Goal: Task Accomplishment & Management: Manage account settings

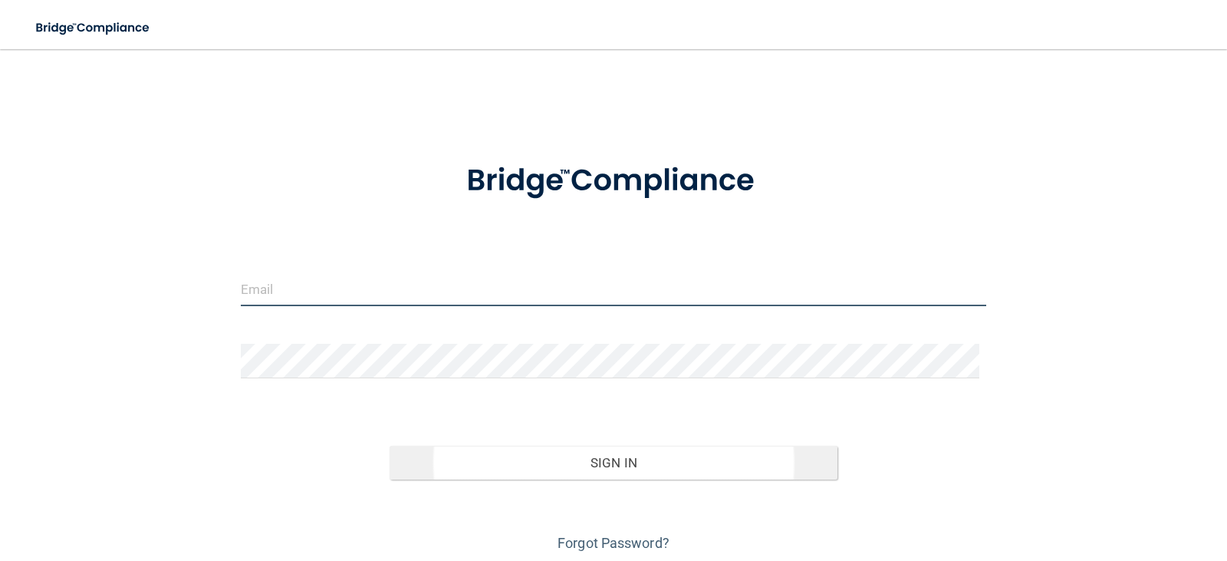
type input "[EMAIL_ADDRESS][DOMAIN_NAME]"
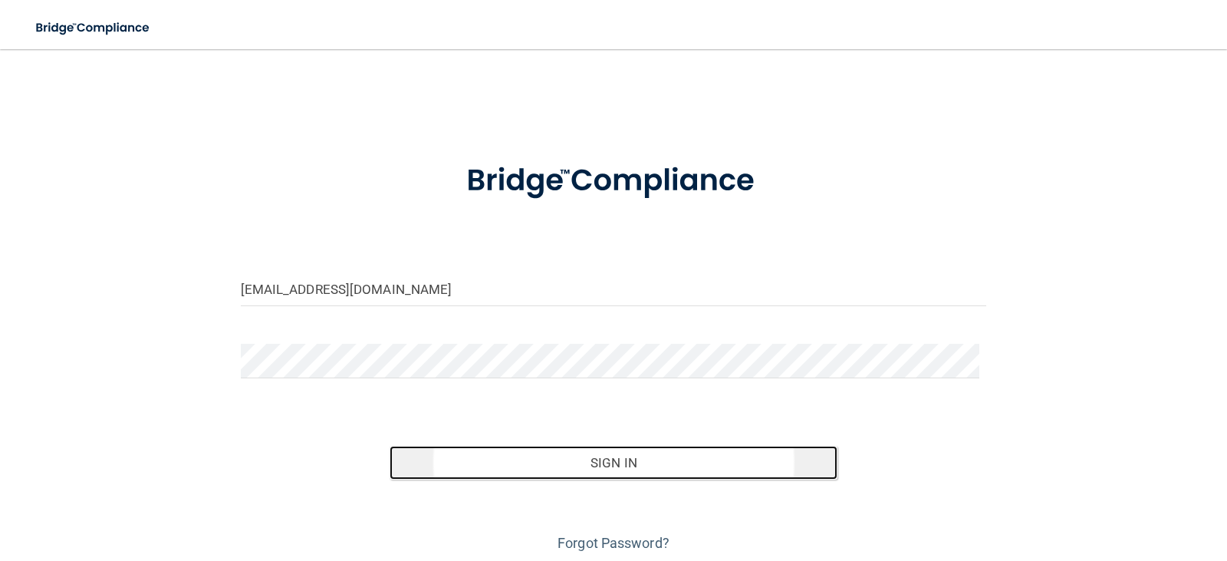
click at [630, 473] on button "Sign In" at bounding box center [614, 463] width 448 height 34
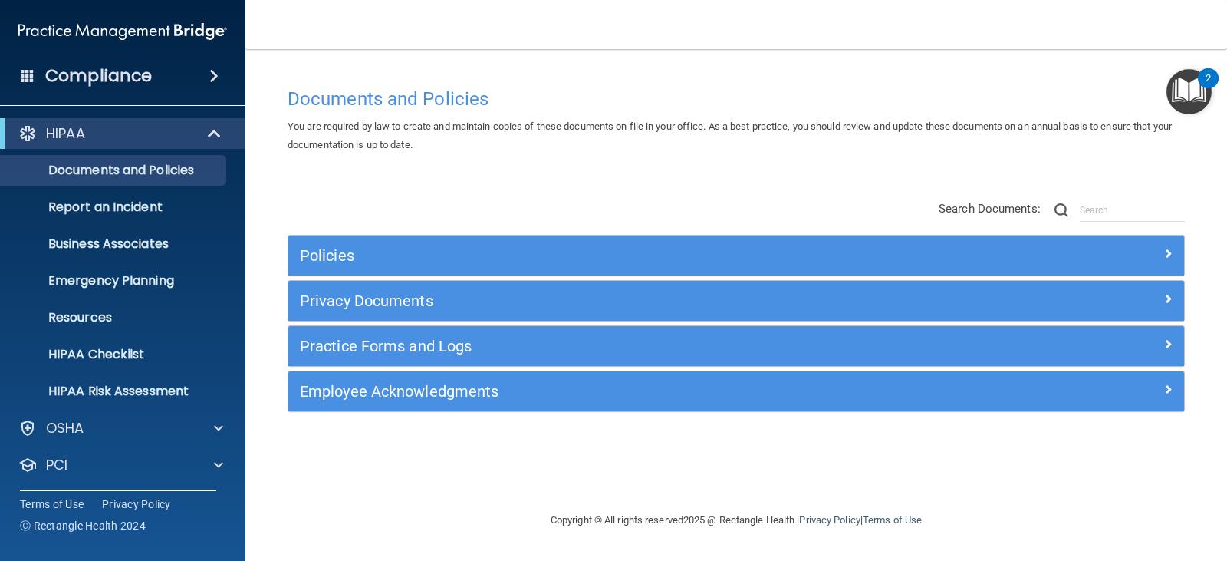
click at [200, 77] on div "Compliance" at bounding box center [122, 76] width 245 height 34
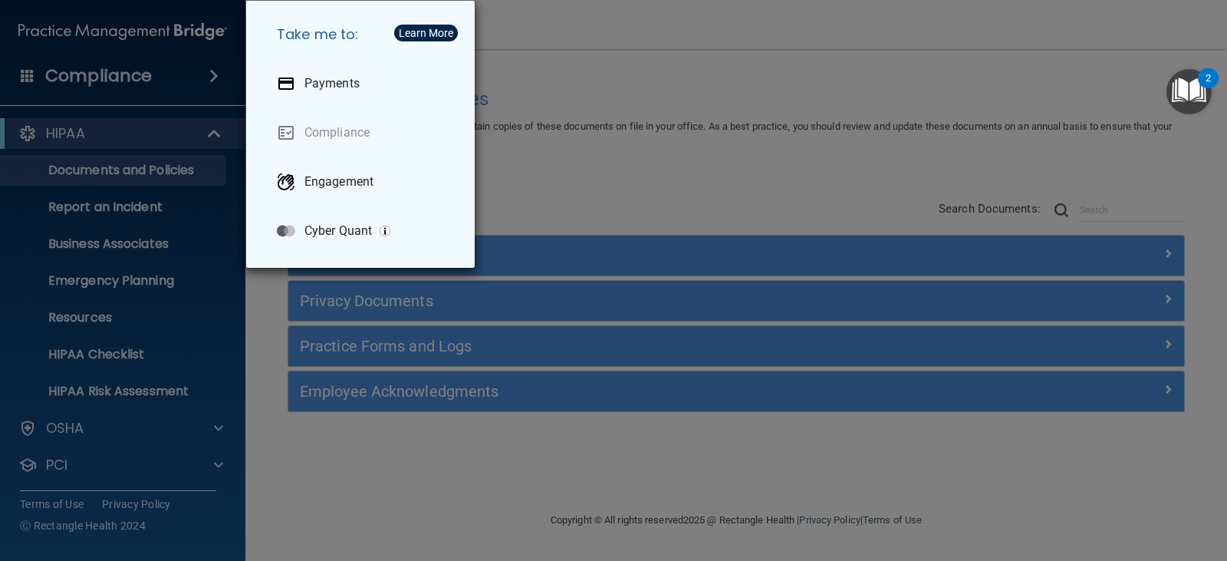
click at [43, 80] on div "Take me to: Payments Compliance Engagement Cyber Quant" at bounding box center [613, 280] width 1227 height 561
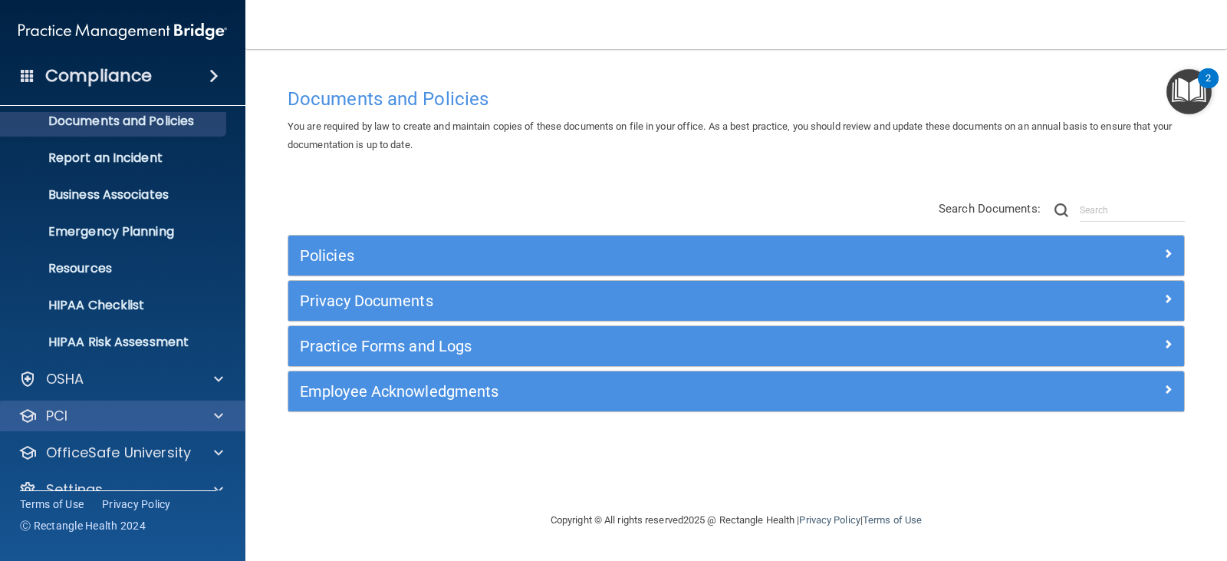
scroll to position [76, 0]
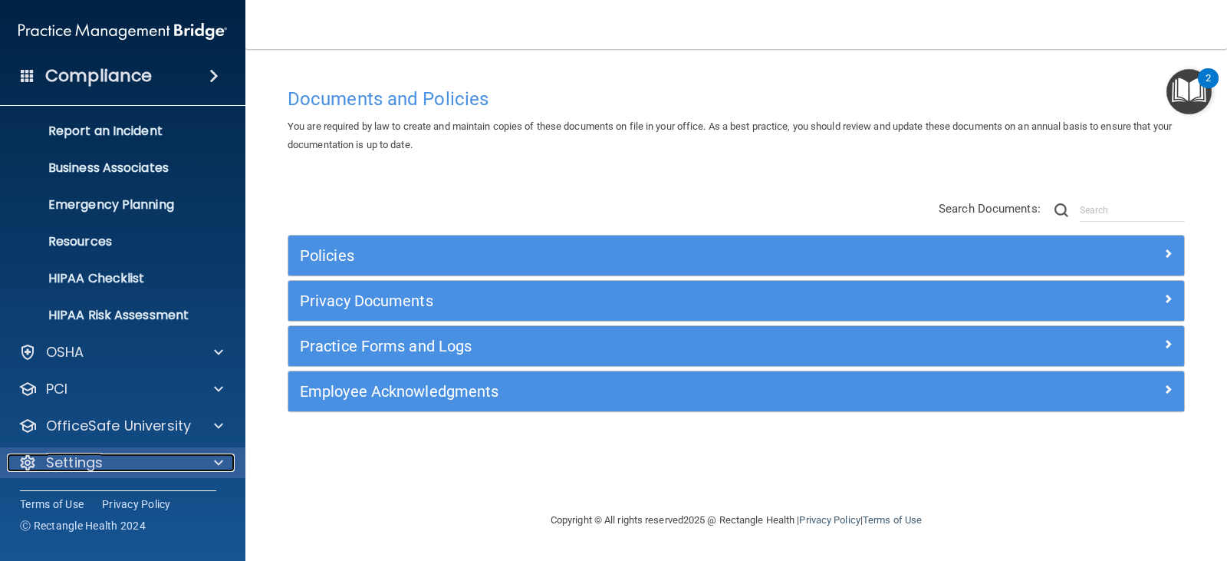
click at [178, 457] on div "Settings" at bounding box center [102, 462] width 190 height 18
click at [213, 467] on div at bounding box center [216, 462] width 38 height 18
click at [118, 465] on div "Settings" at bounding box center [102, 462] width 190 height 18
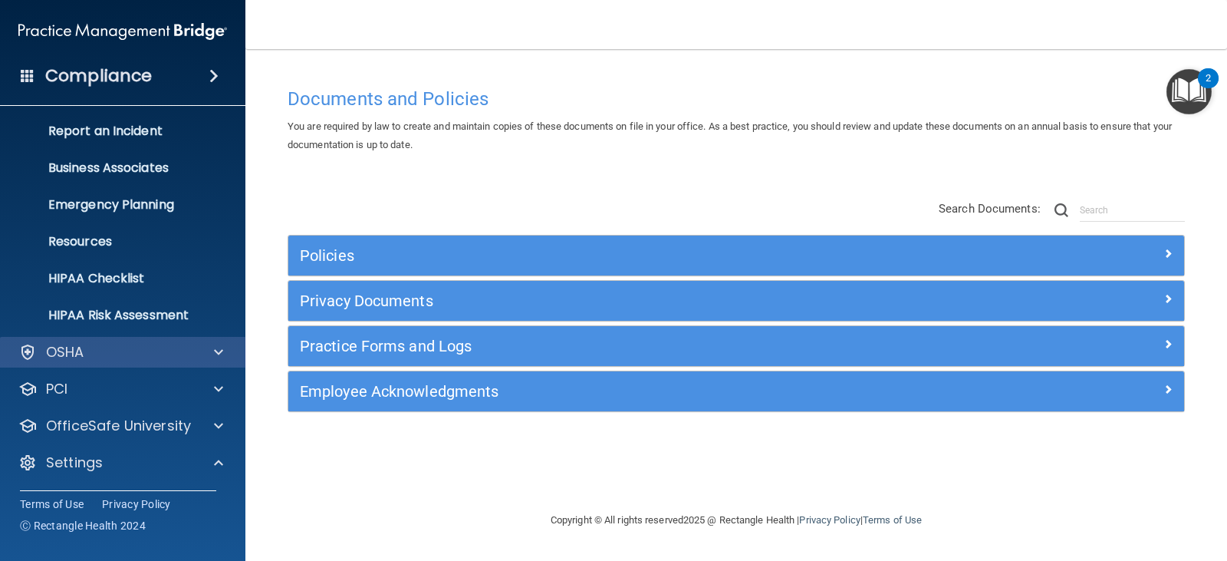
scroll to position [223, 0]
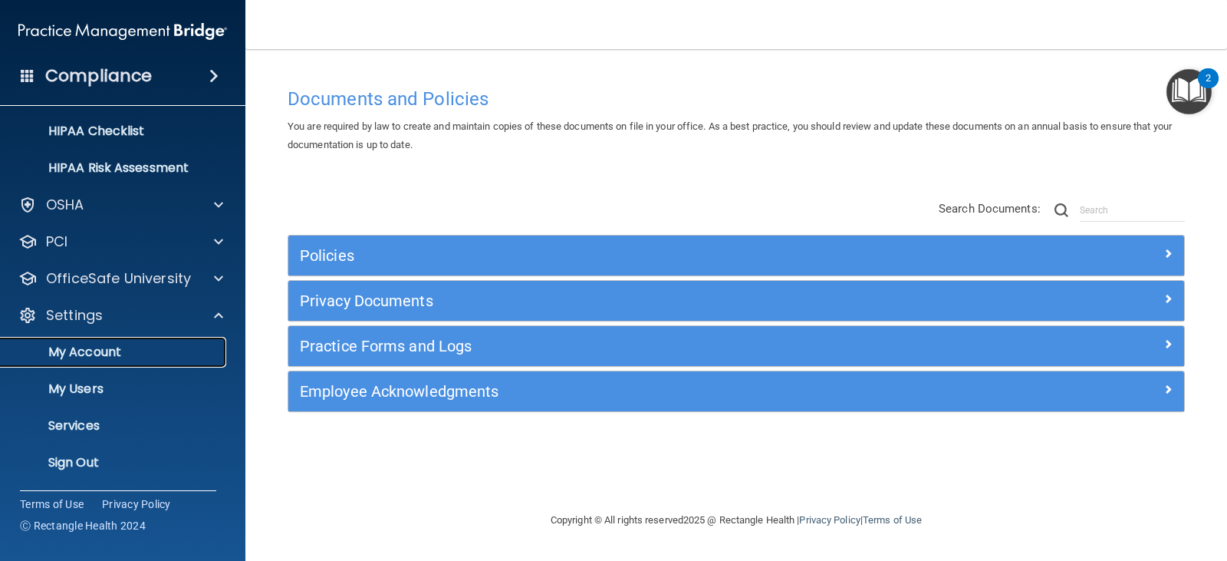
click at [113, 354] on p "My Account" at bounding box center [114, 351] width 209 height 15
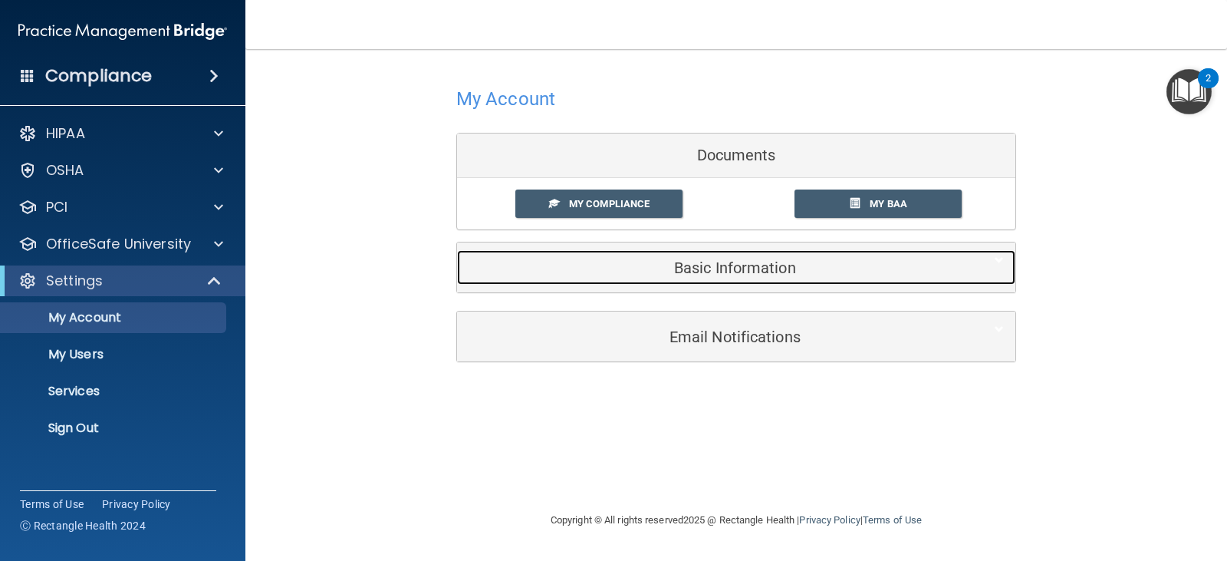
click at [705, 268] on h5 "Basic Information" at bounding box center [713, 267] width 489 height 17
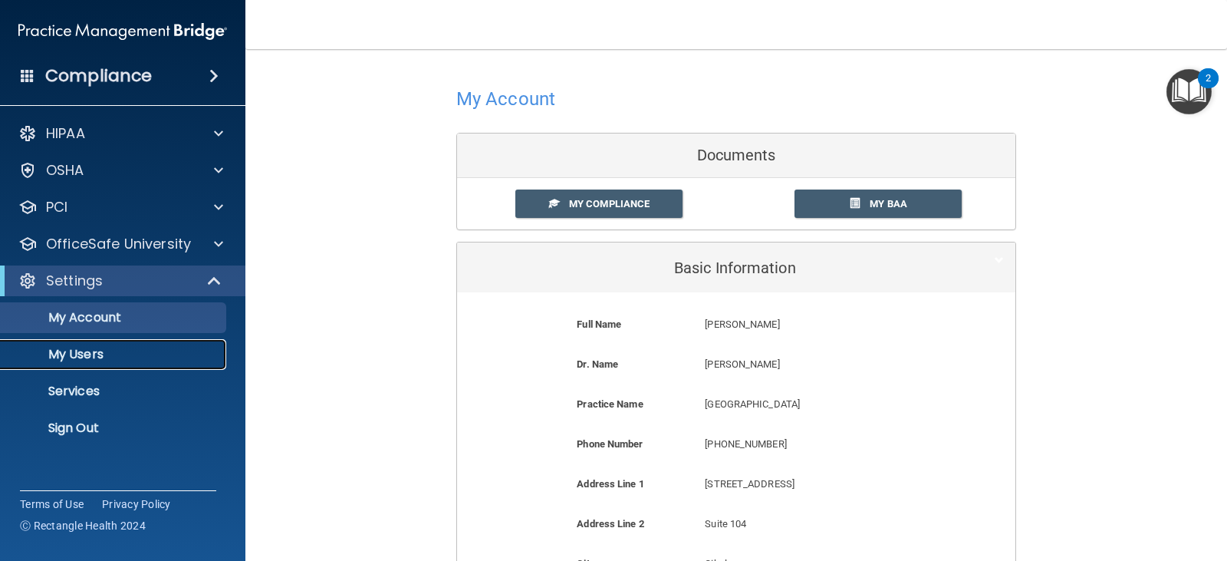
click at [94, 354] on p "My Users" at bounding box center [114, 354] width 209 height 15
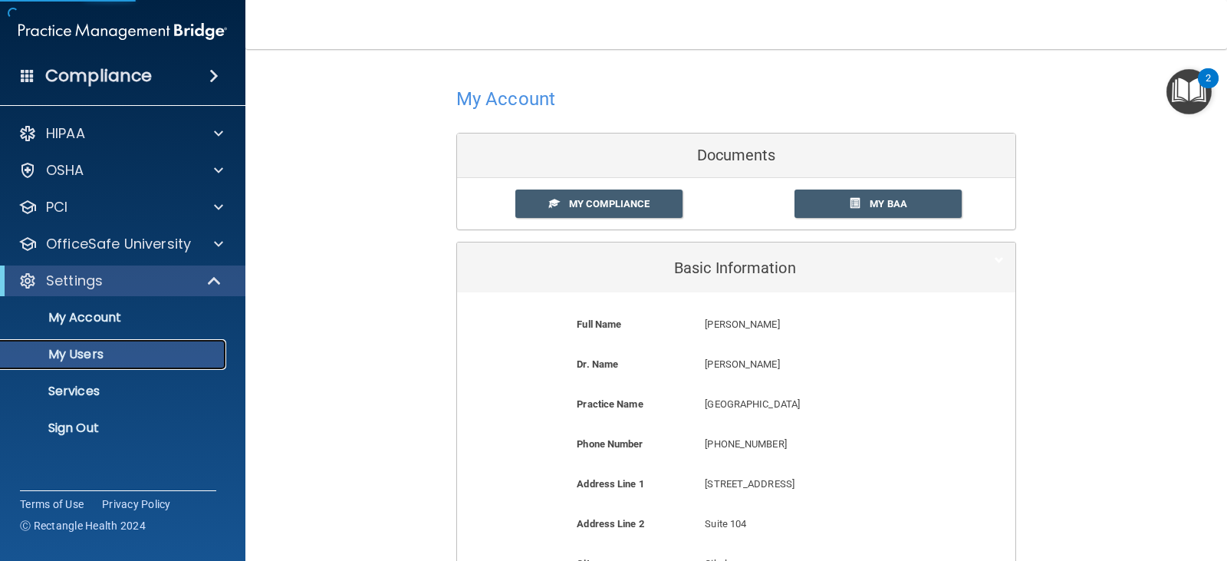
select select "20"
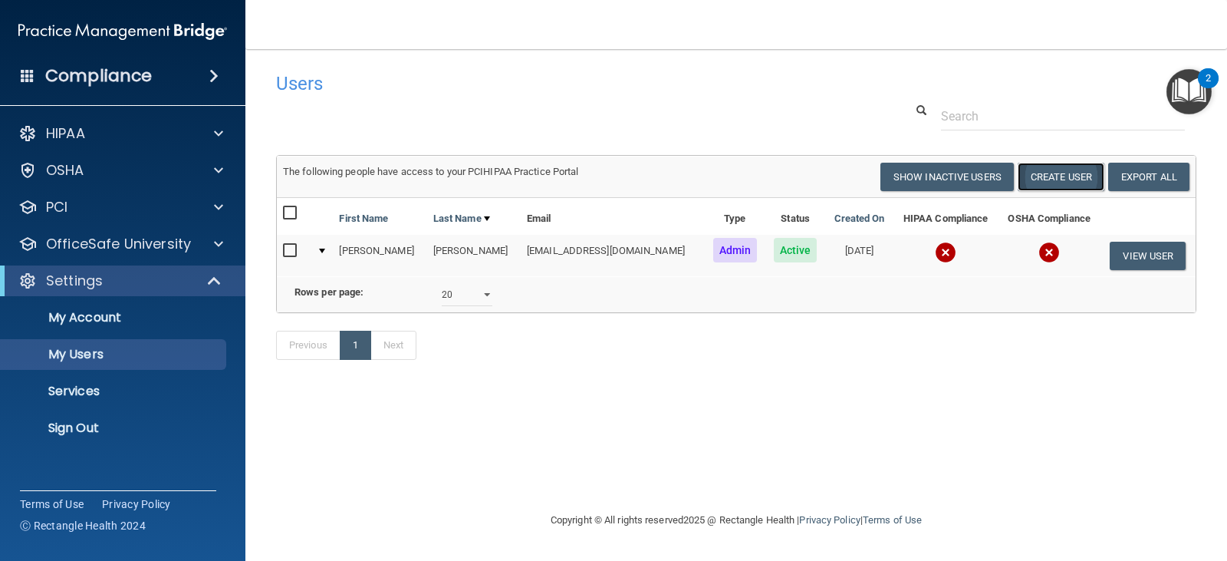
click at [1051, 176] on button "Create User" at bounding box center [1061, 177] width 87 height 28
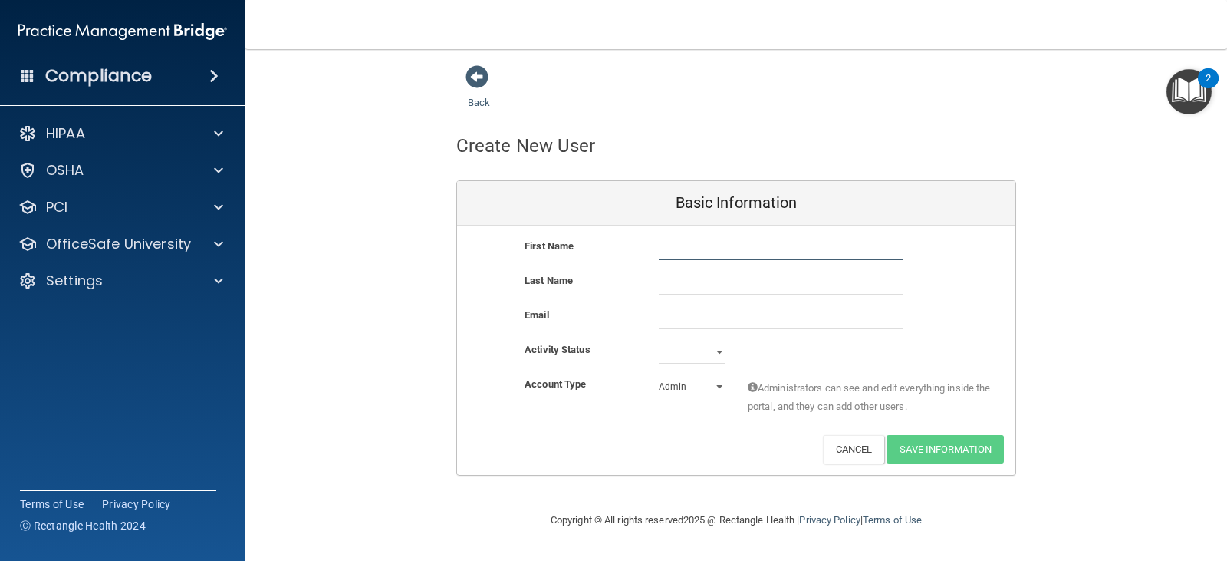
click at [693, 253] on input "text" at bounding box center [781, 248] width 245 height 23
type input "[PERSON_NAME]"
click at [679, 281] on input "text" at bounding box center [781, 282] width 245 height 23
type input "[PERSON_NAME]"
click at [666, 321] on input "email" at bounding box center [781, 317] width 245 height 23
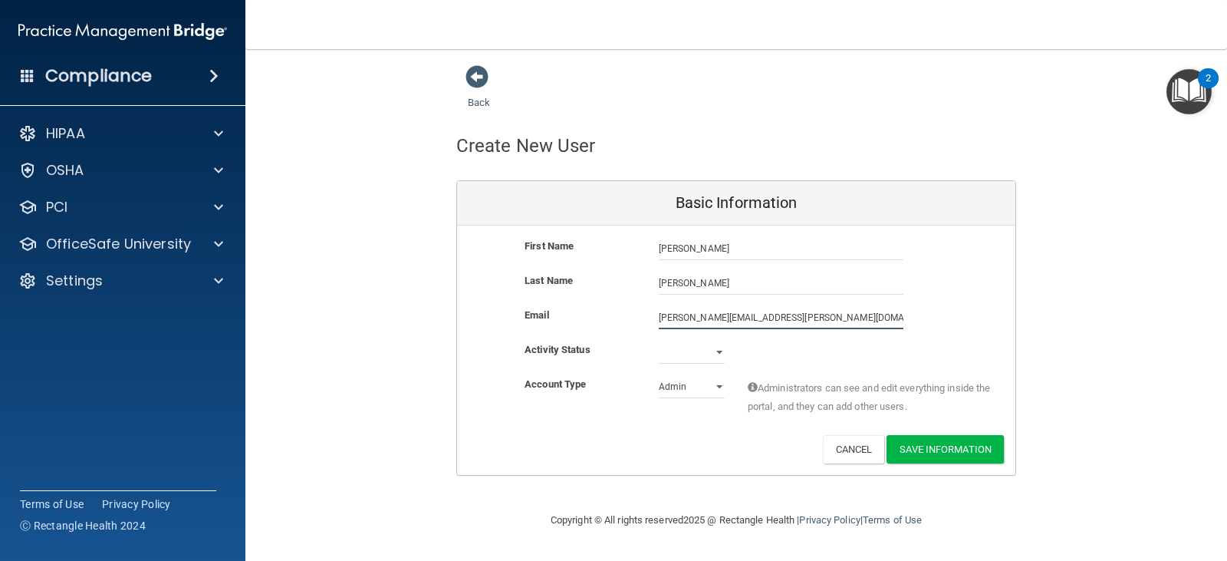
type input "[PERSON_NAME][EMAIL_ADDRESS][PERSON_NAME][DOMAIN_NAME]"
click at [716, 351] on select "Active Inactive" at bounding box center [692, 352] width 66 height 23
select select "active"
click at [659, 341] on select "Active Inactive" at bounding box center [692, 352] width 66 height 23
click at [713, 387] on select "Admin Member" at bounding box center [692, 386] width 66 height 23
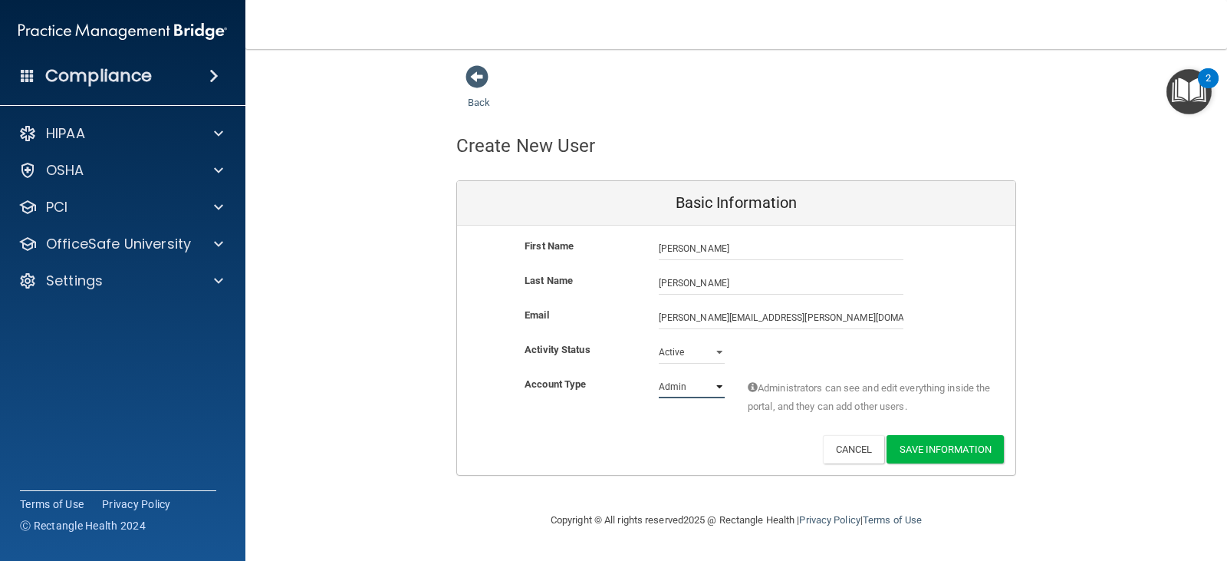
select select "practice_member"
click at [659, 375] on select "Admin Member" at bounding box center [692, 386] width 66 height 23
click at [966, 444] on button "Save Information" at bounding box center [945, 449] width 117 height 28
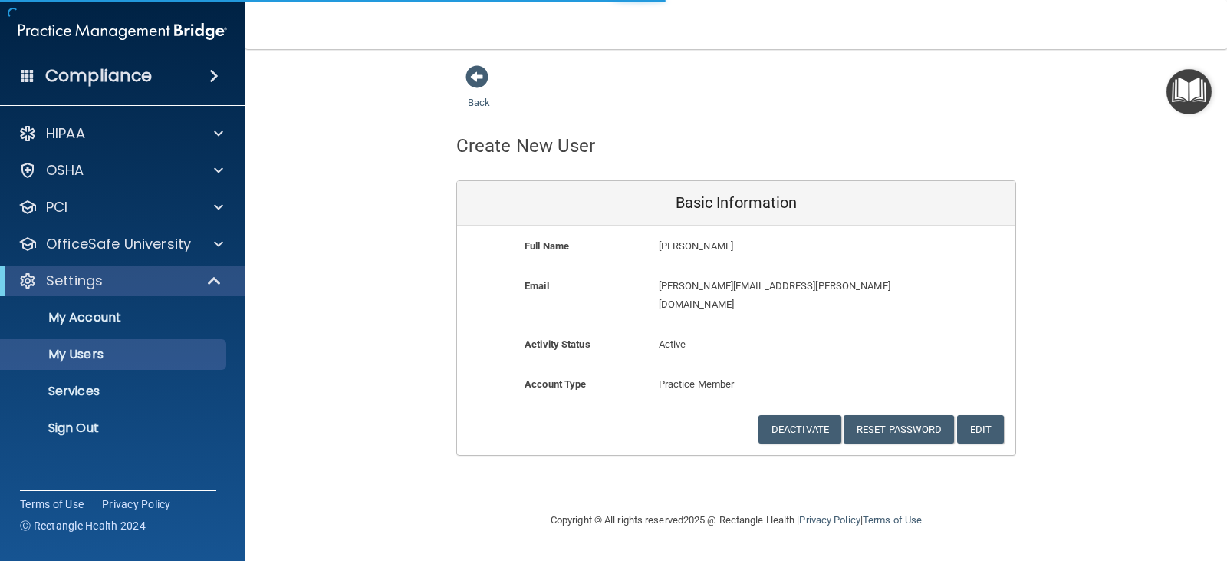
select select "20"
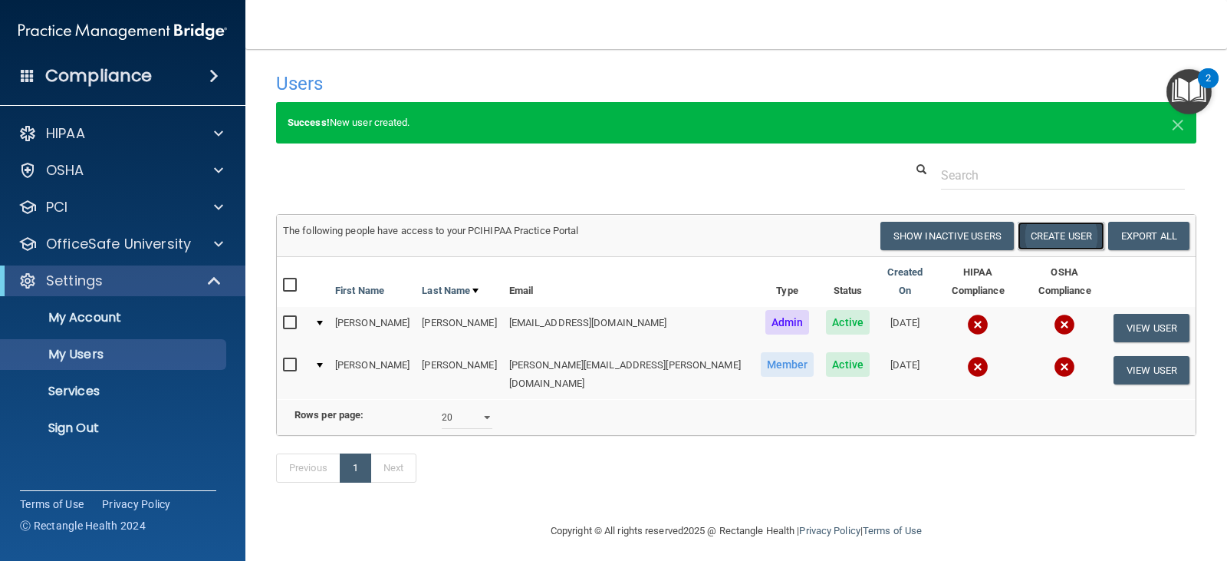
click at [1045, 239] on button "Create User" at bounding box center [1061, 236] width 87 height 28
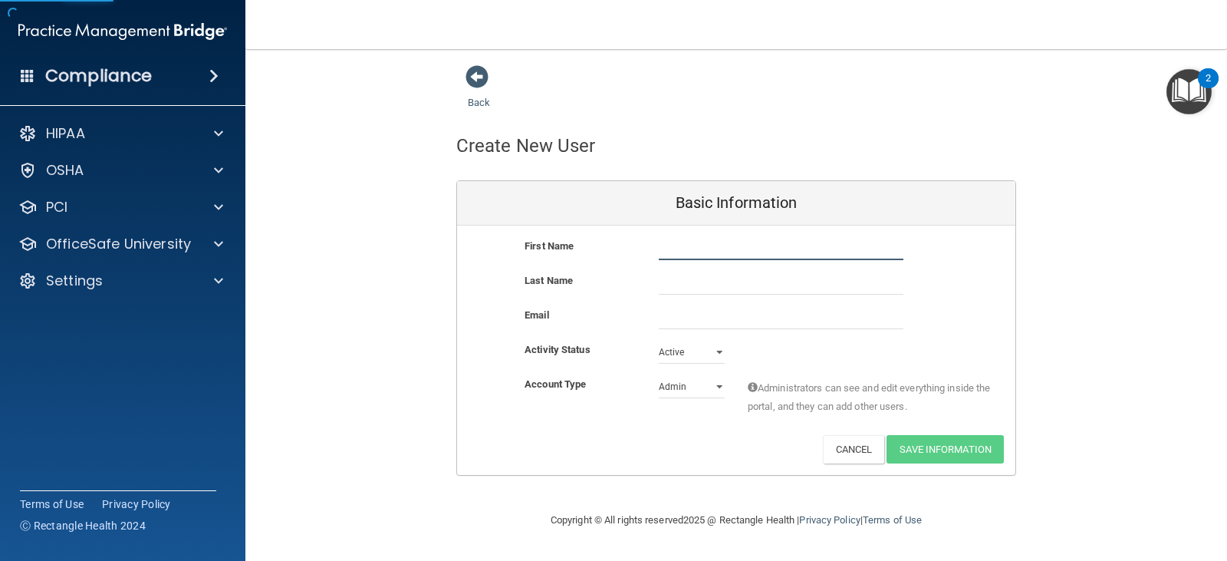
click at [669, 249] on input "text" at bounding box center [781, 248] width 245 height 23
type input "[PERSON_NAME]"
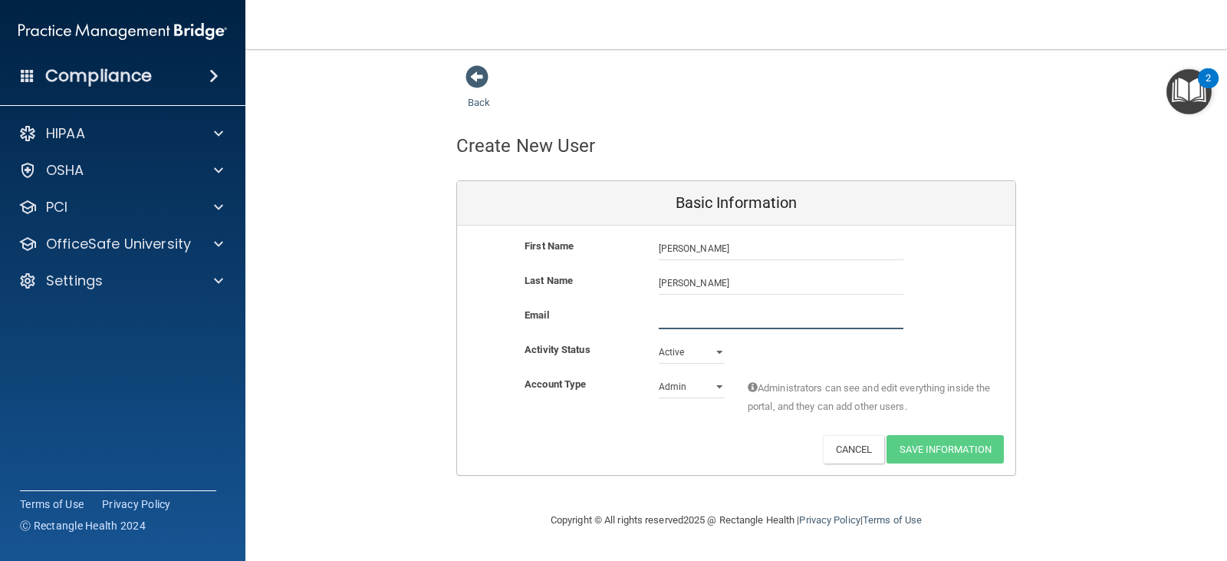
click at [683, 321] on input "email" at bounding box center [781, 317] width 245 height 23
click at [727, 317] on input "[EMAIL_ADDRESS][DOMAIN_NAME]" at bounding box center [781, 317] width 245 height 23
type input "[EMAIL_ADDRESS][DOMAIN_NAME]"
click at [969, 456] on button "Save Information" at bounding box center [945, 449] width 117 height 28
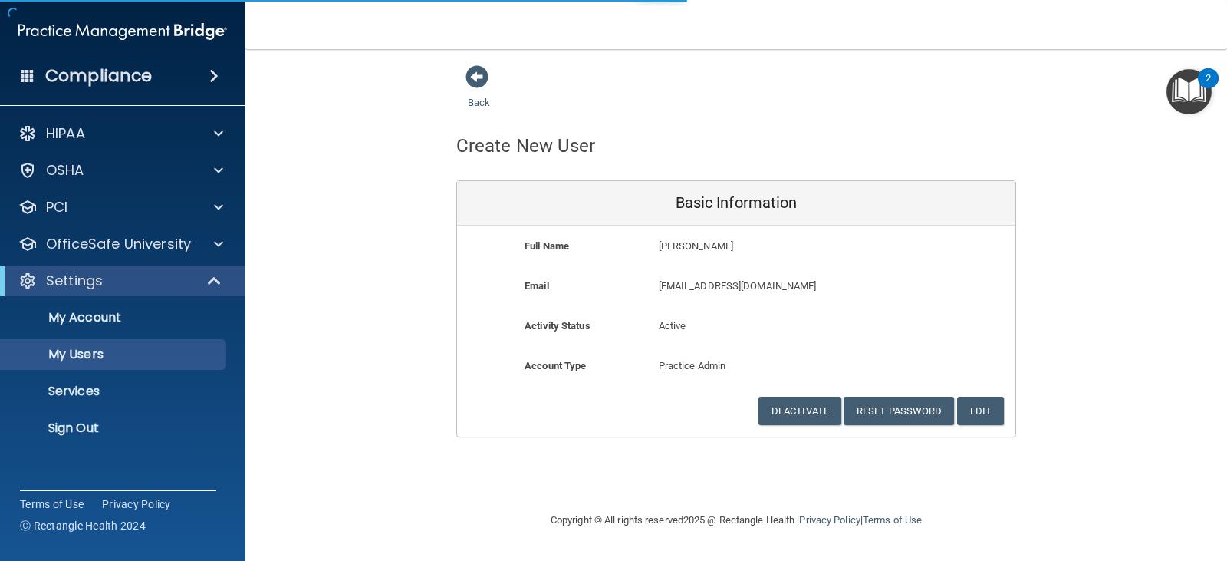
select select "20"
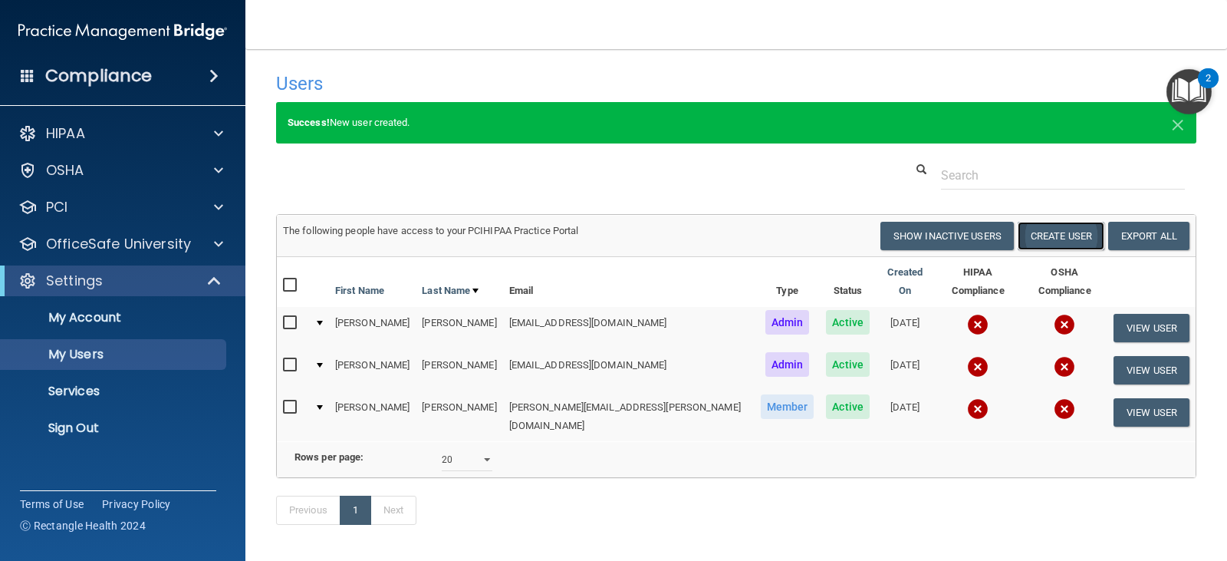
click at [1037, 230] on button "Create User" at bounding box center [1061, 236] width 87 height 28
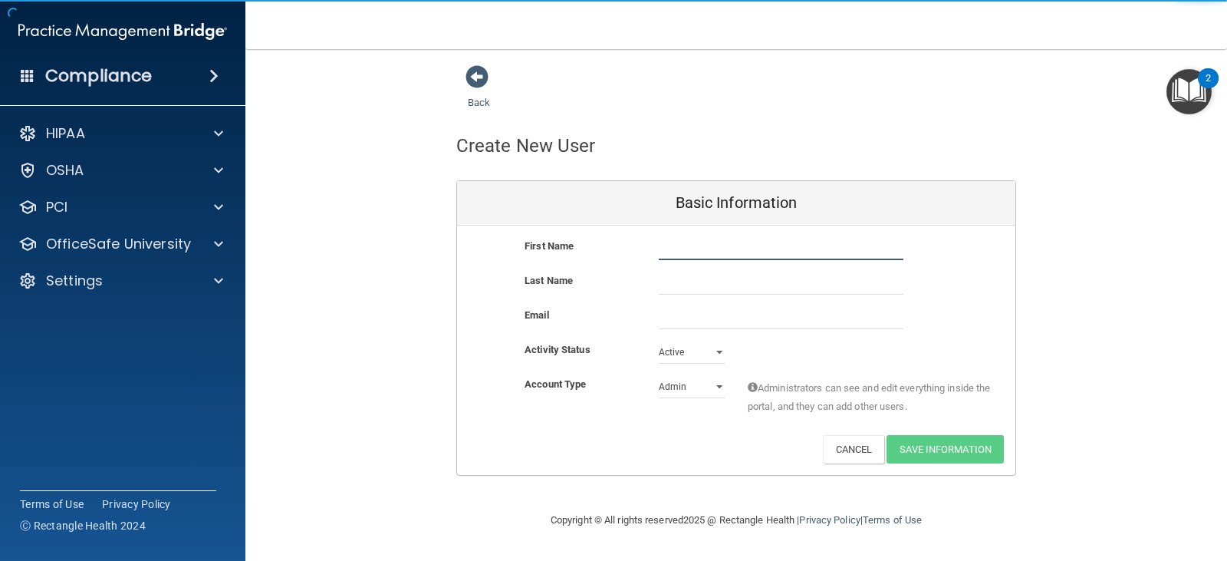
click at [673, 254] on input "text" at bounding box center [781, 248] width 245 height 23
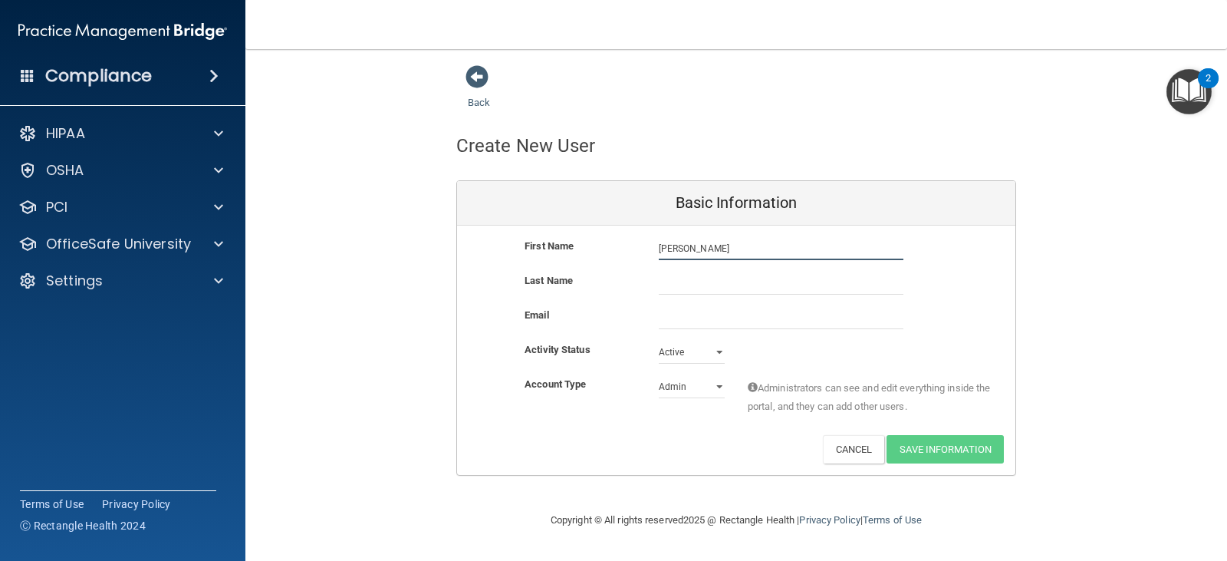
type input "[PERSON_NAME]"
type input "Green"
click at [674, 323] on input "email" at bounding box center [781, 317] width 245 height 23
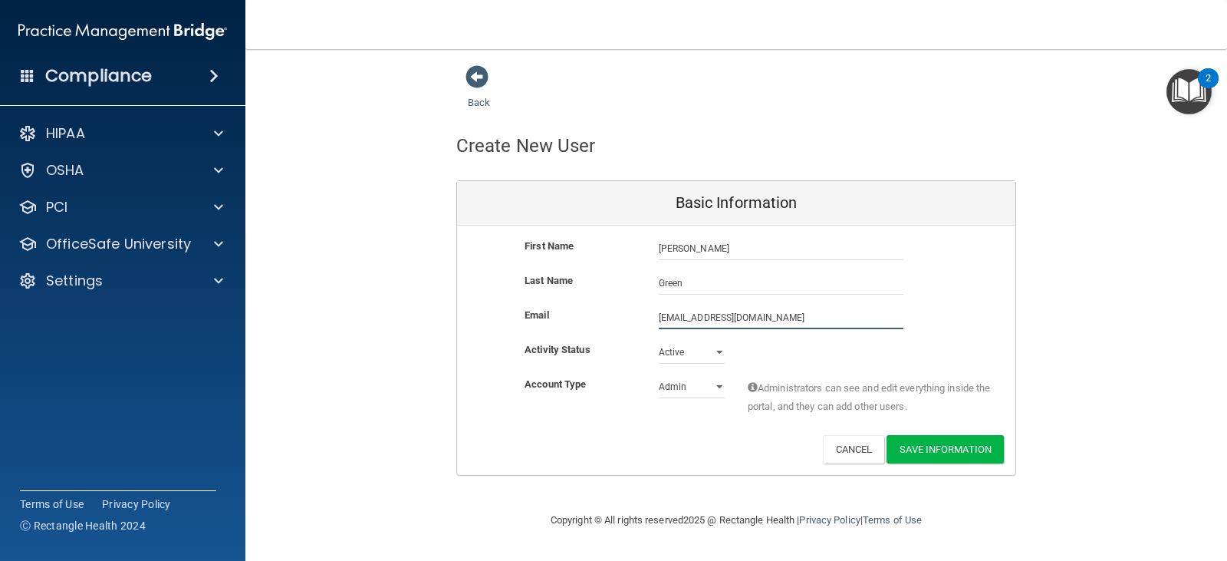
type input "[EMAIL_ADDRESS][DOMAIN_NAME]"
click at [693, 387] on select "Admin Member" at bounding box center [692, 389] width 66 height 23
select select "practice_member"
click at [659, 375] on select "Admin Member" at bounding box center [692, 386] width 66 height 23
click at [956, 452] on button "Save Information" at bounding box center [945, 449] width 117 height 28
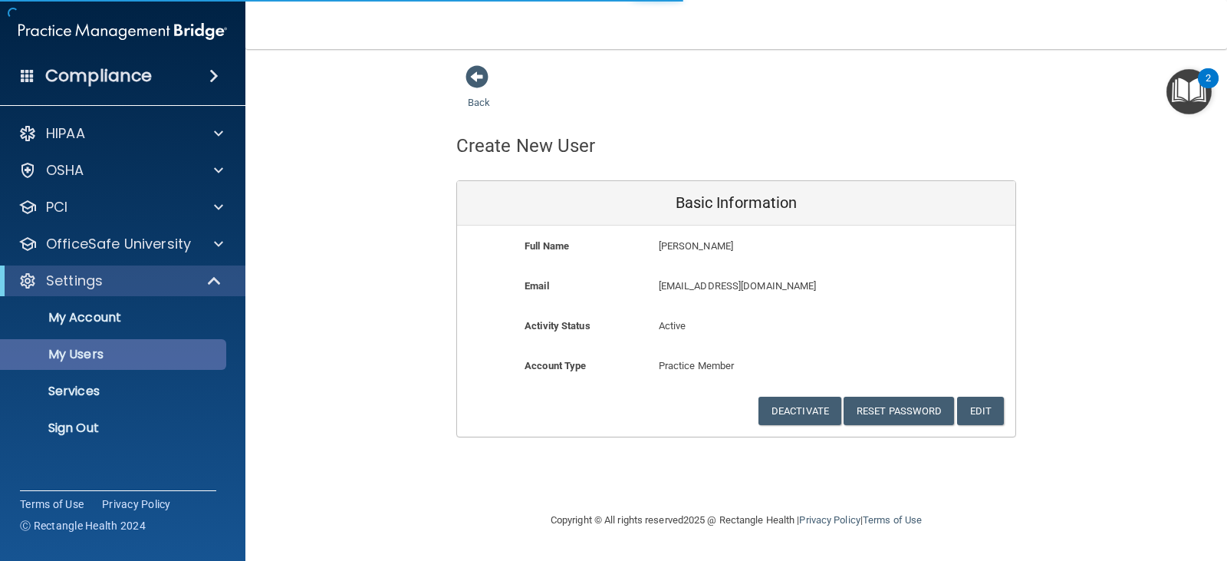
select select "20"
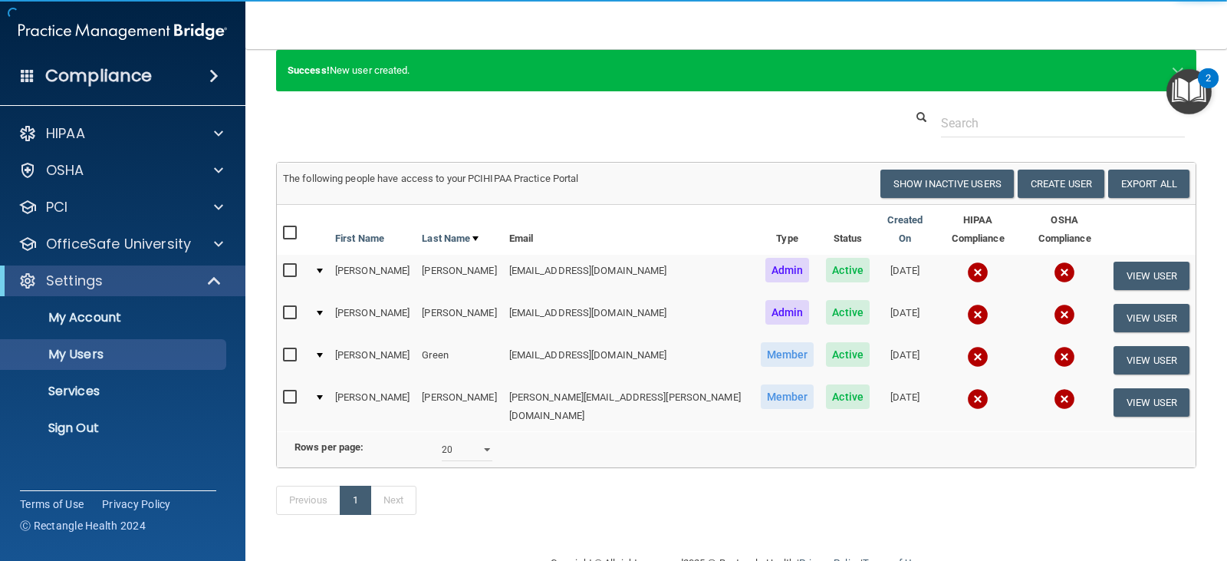
scroll to position [77, 0]
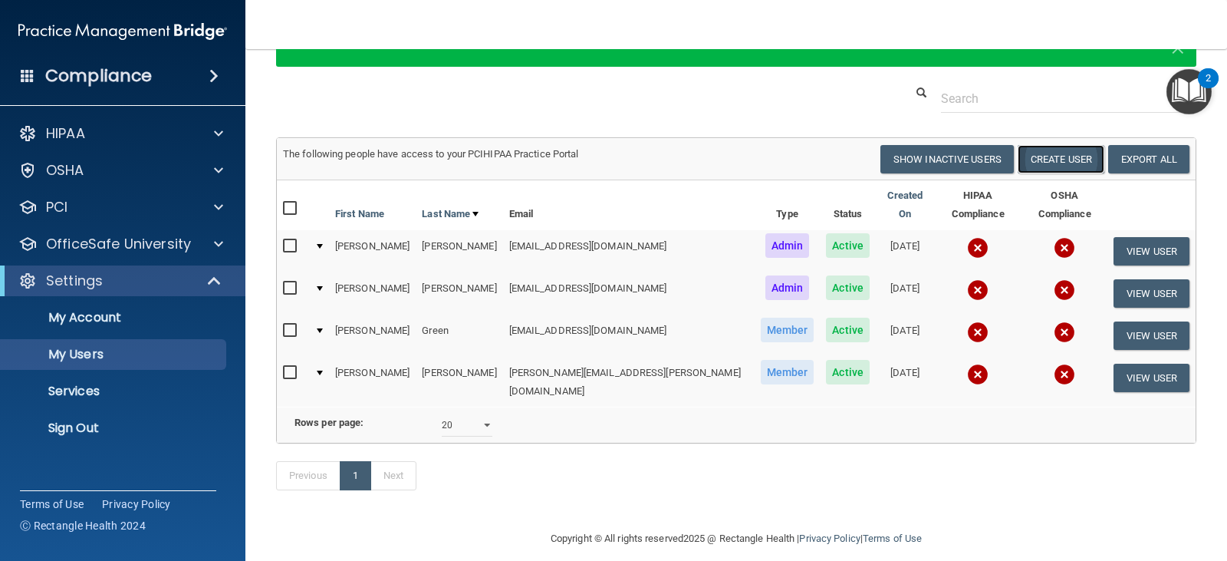
click at [1047, 163] on button "Create User" at bounding box center [1061, 159] width 87 height 28
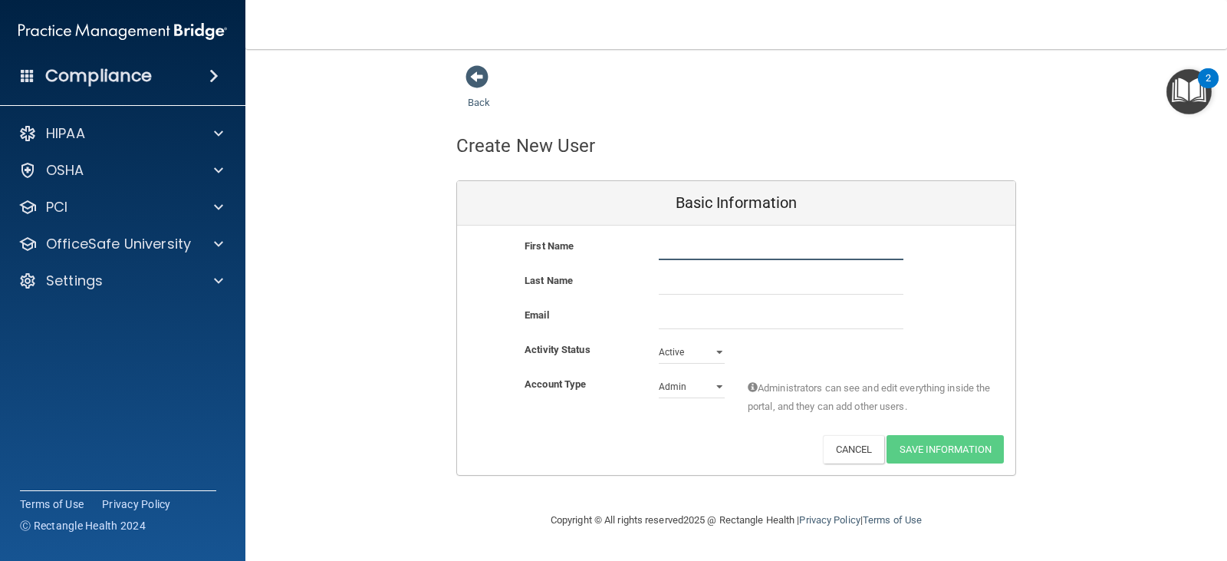
click at [667, 251] on input "text" at bounding box center [781, 248] width 245 height 23
type input "[PERSON_NAME]"
click at [662, 321] on input "email" at bounding box center [781, 317] width 245 height 23
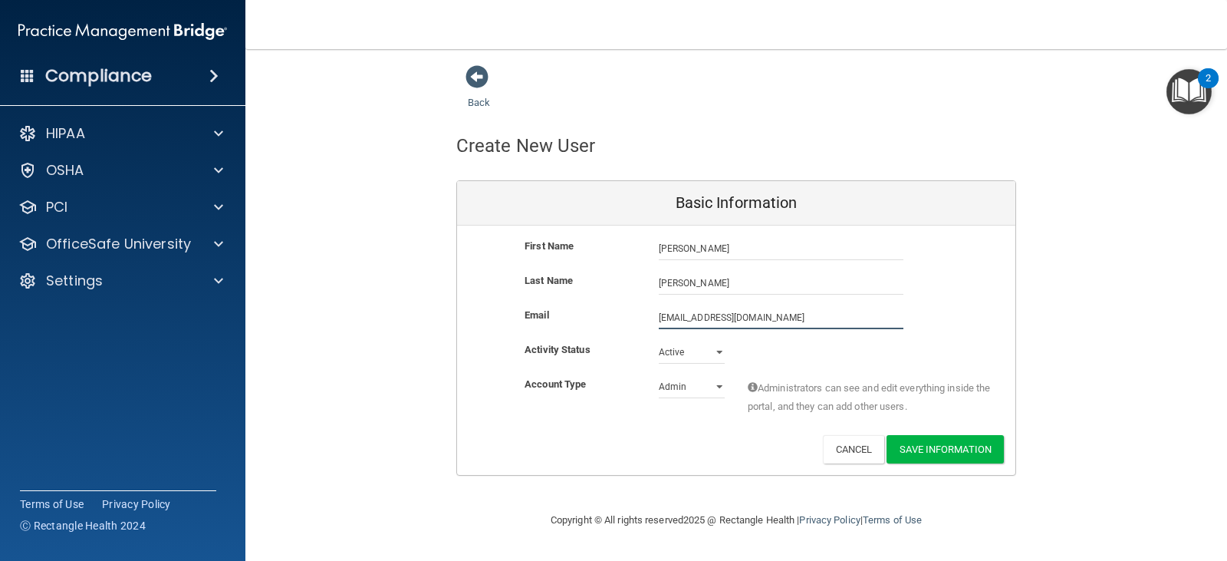
type input "[EMAIL_ADDRESS][DOMAIN_NAME]"
click at [700, 388] on select "Admin Member" at bounding box center [692, 386] width 66 height 23
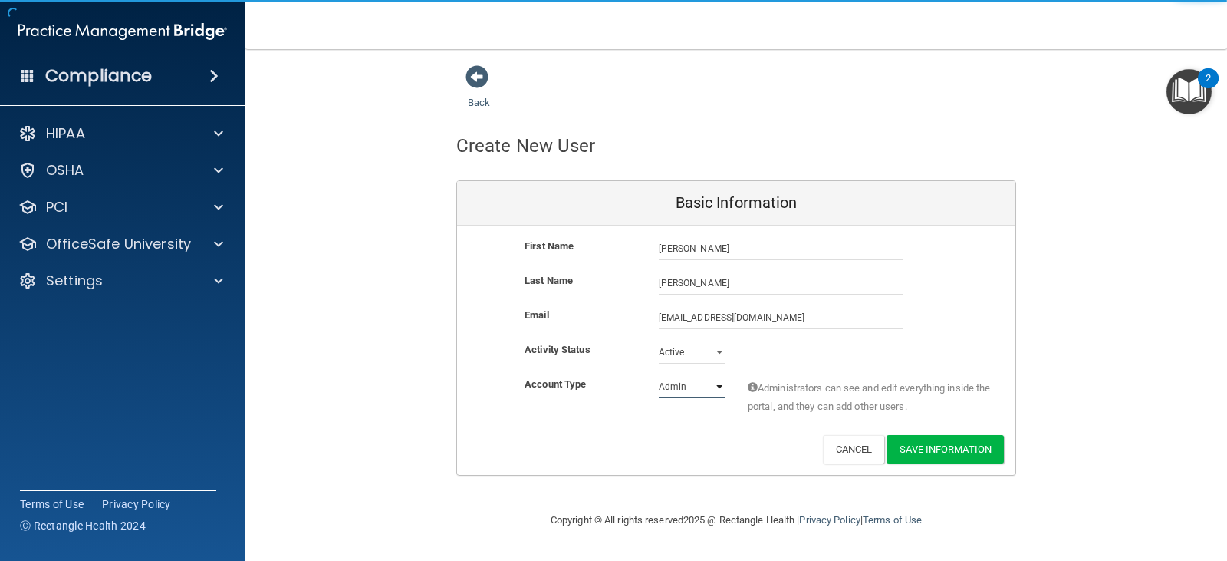
select select "practice_member"
click at [659, 375] on select "Admin Member" at bounding box center [692, 386] width 66 height 23
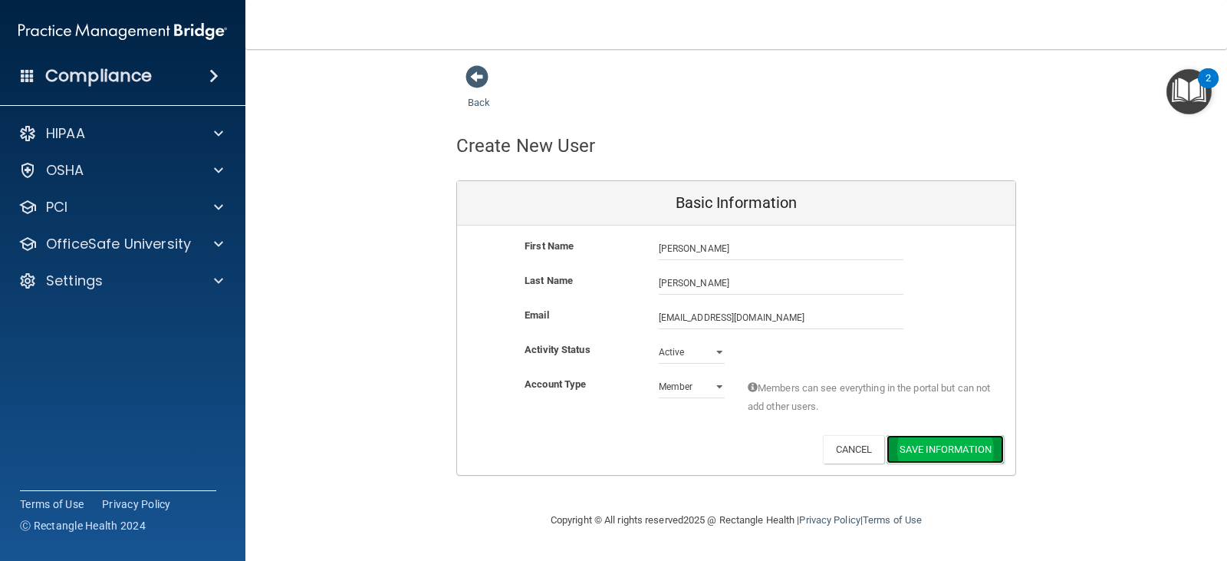
click at [940, 458] on button "Save Information" at bounding box center [945, 449] width 117 height 28
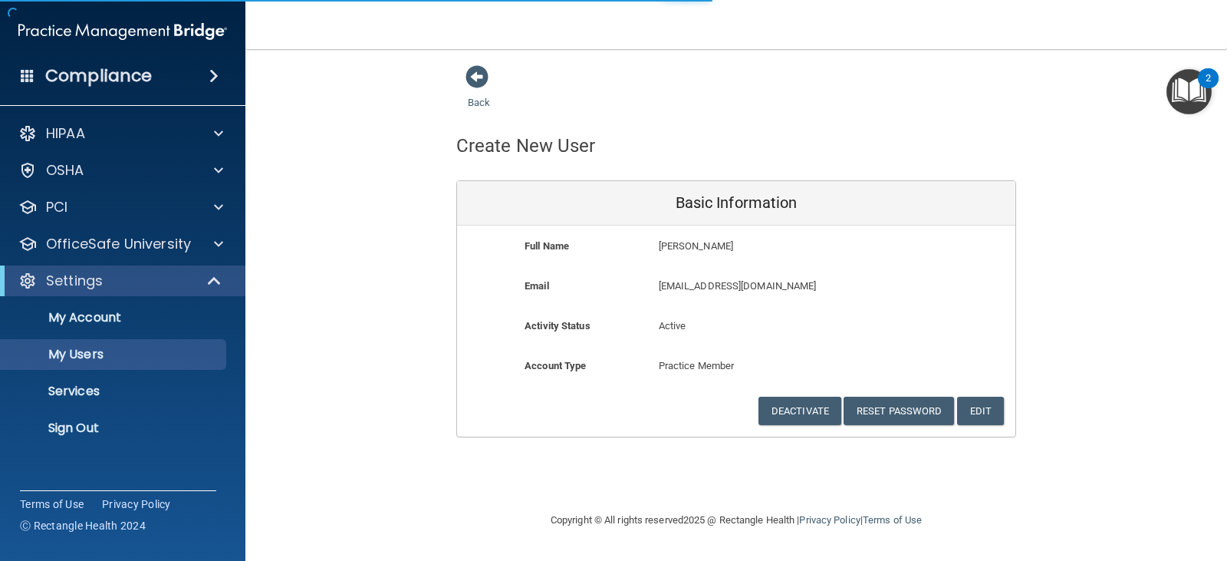
select select "20"
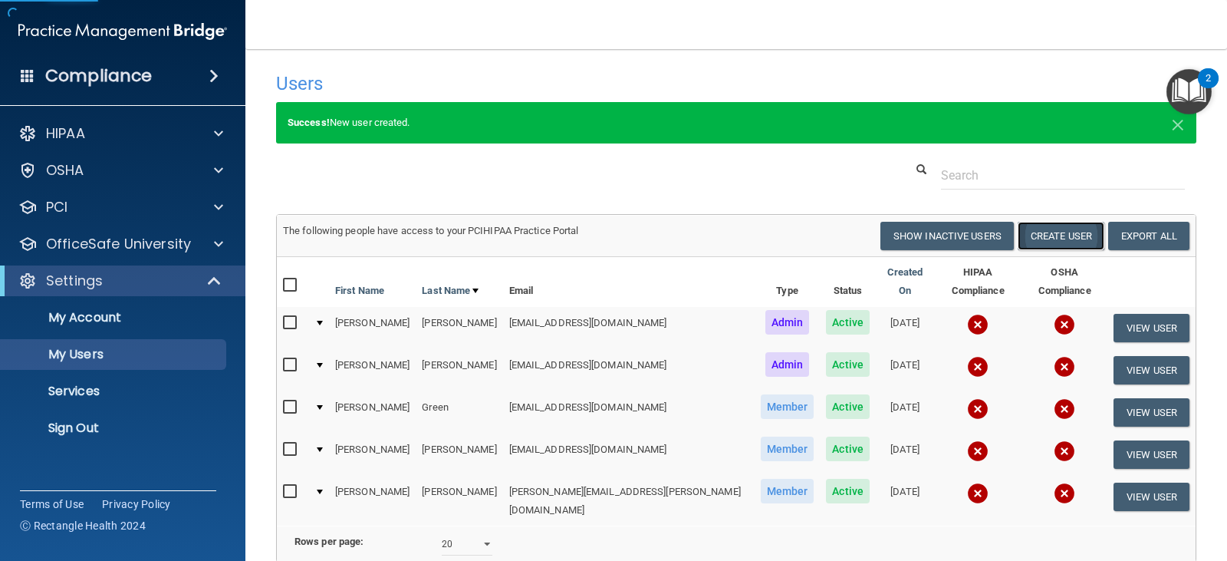
click at [1050, 236] on button "Create User" at bounding box center [1061, 236] width 87 height 28
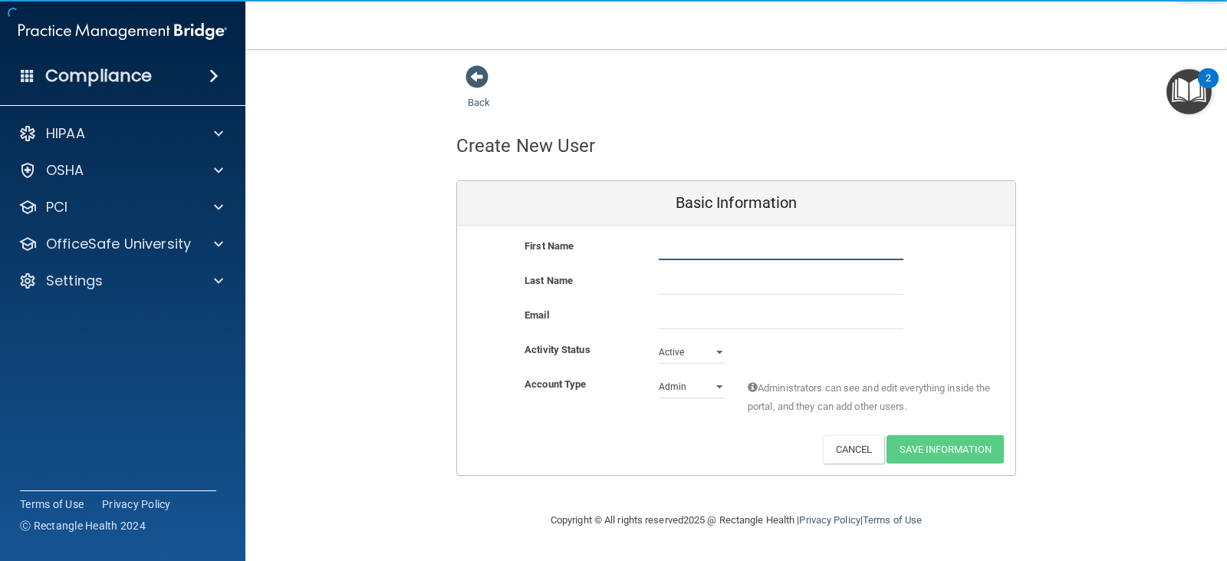
click at [695, 250] on input "text" at bounding box center [781, 248] width 245 height 23
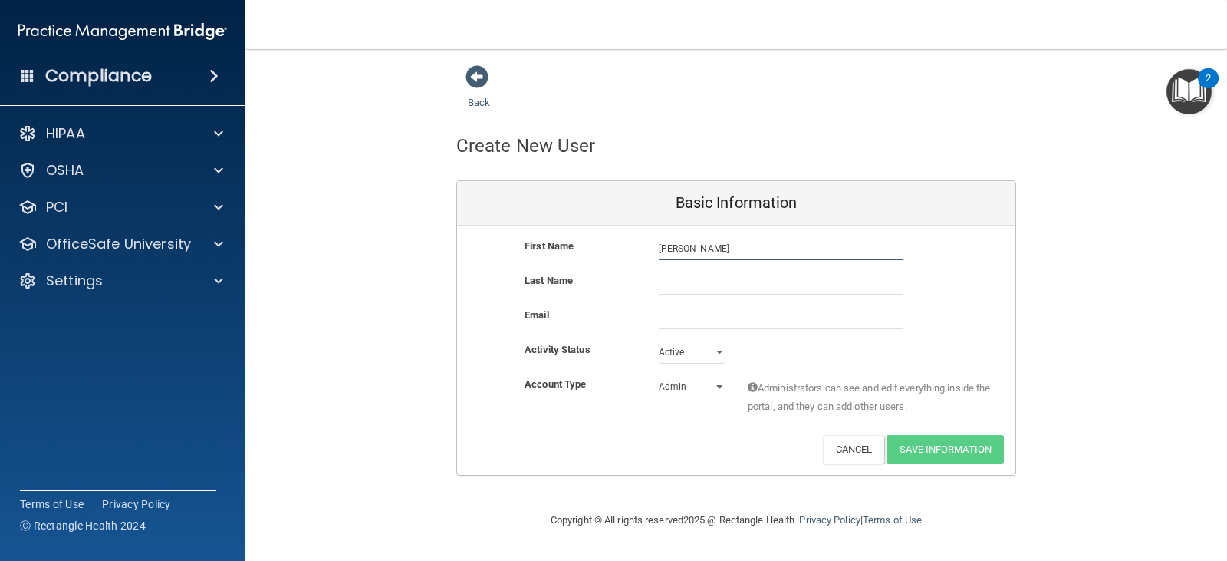
type input "[PERSON_NAME]"
click at [701, 314] on input "email" at bounding box center [781, 317] width 245 height 23
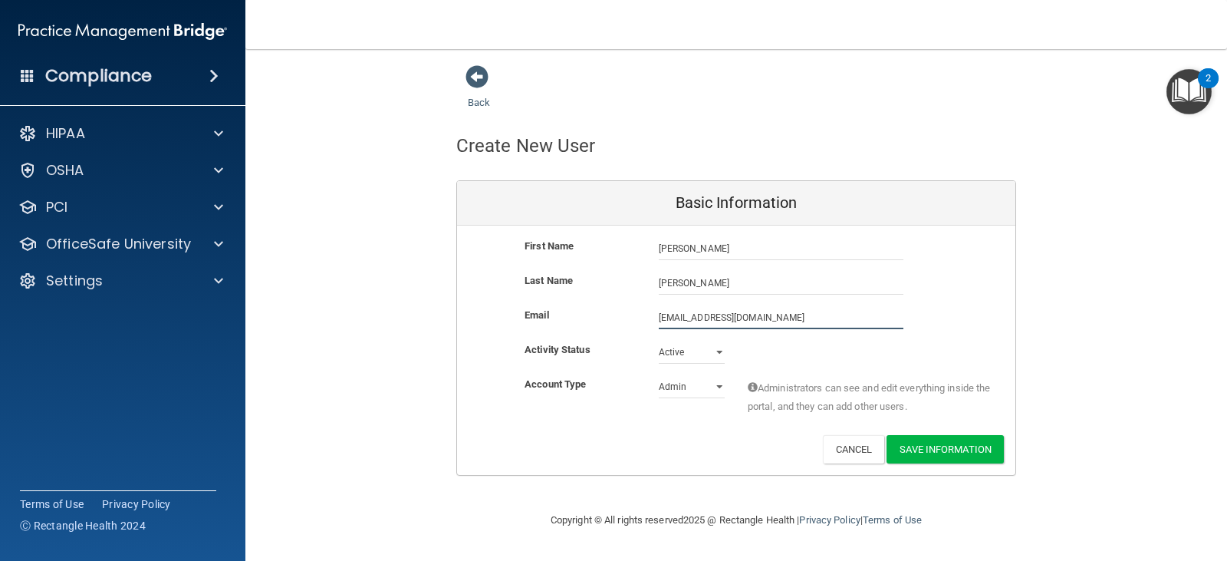
type input "[EMAIL_ADDRESS][DOMAIN_NAME]"
click at [704, 385] on select "Admin Member" at bounding box center [692, 389] width 66 height 23
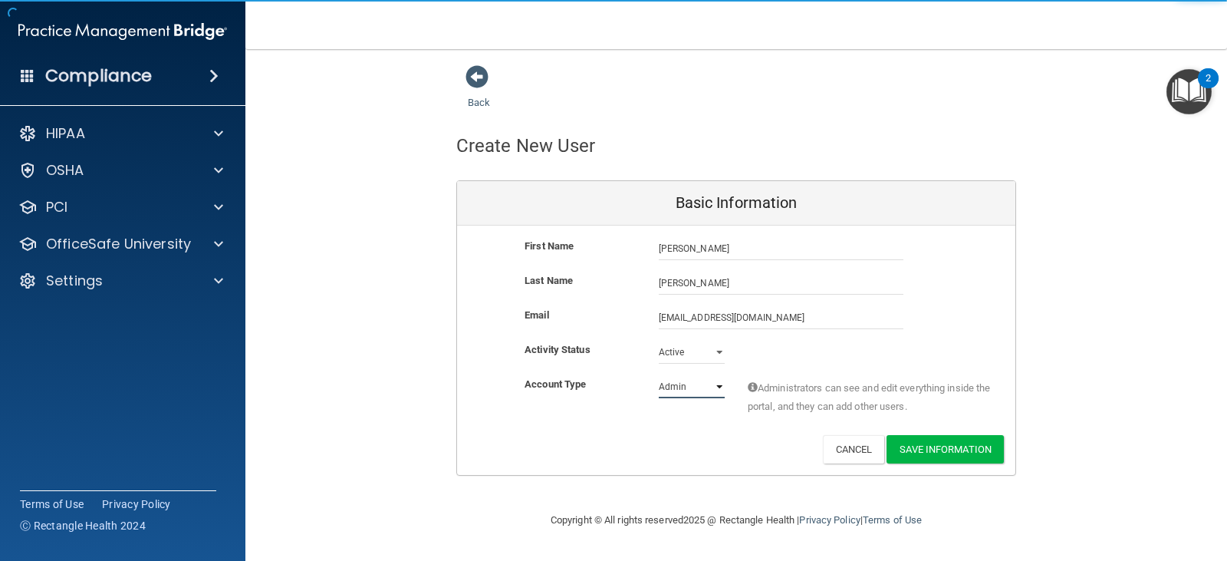
select select "practice_member"
click at [659, 375] on select "Admin Member" at bounding box center [692, 386] width 66 height 23
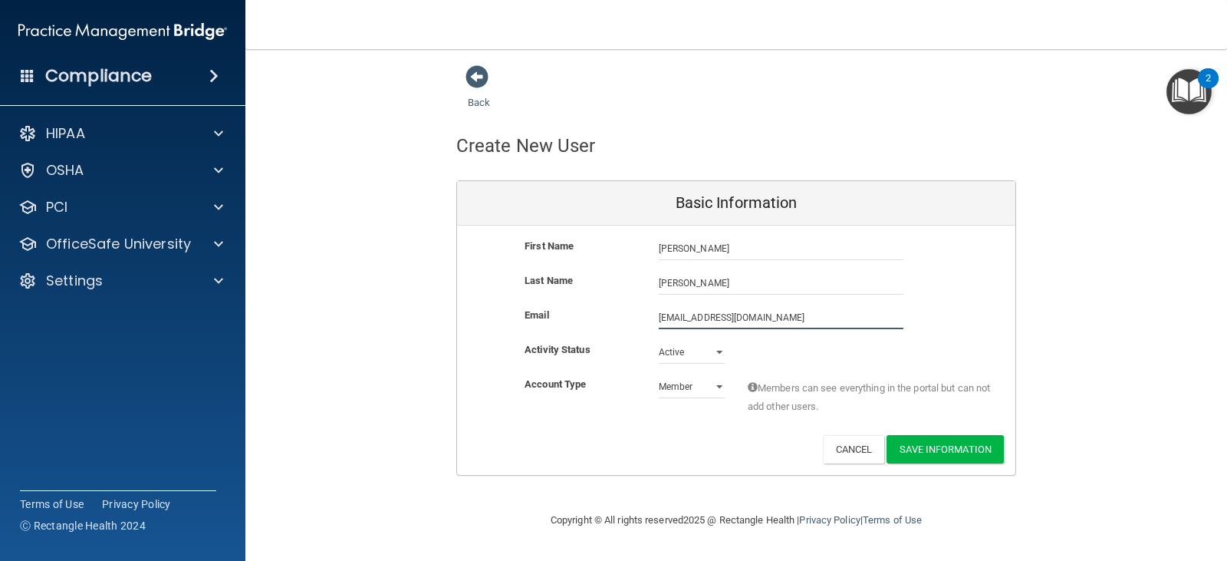
click at [699, 316] on input "[EMAIL_ADDRESS][DOMAIN_NAME]" at bounding box center [781, 317] width 245 height 23
type input "[EMAIL_ADDRESS][DOMAIN_NAME]"
click at [936, 444] on button "Save Information" at bounding box center [945, 449] width 117 height 28
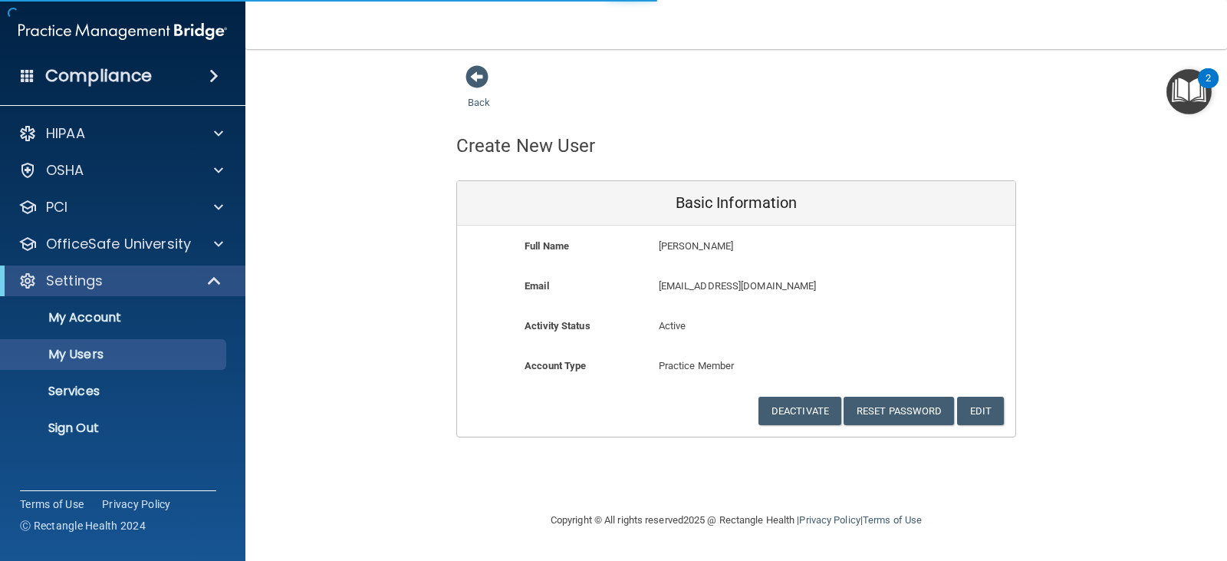
select select "20"
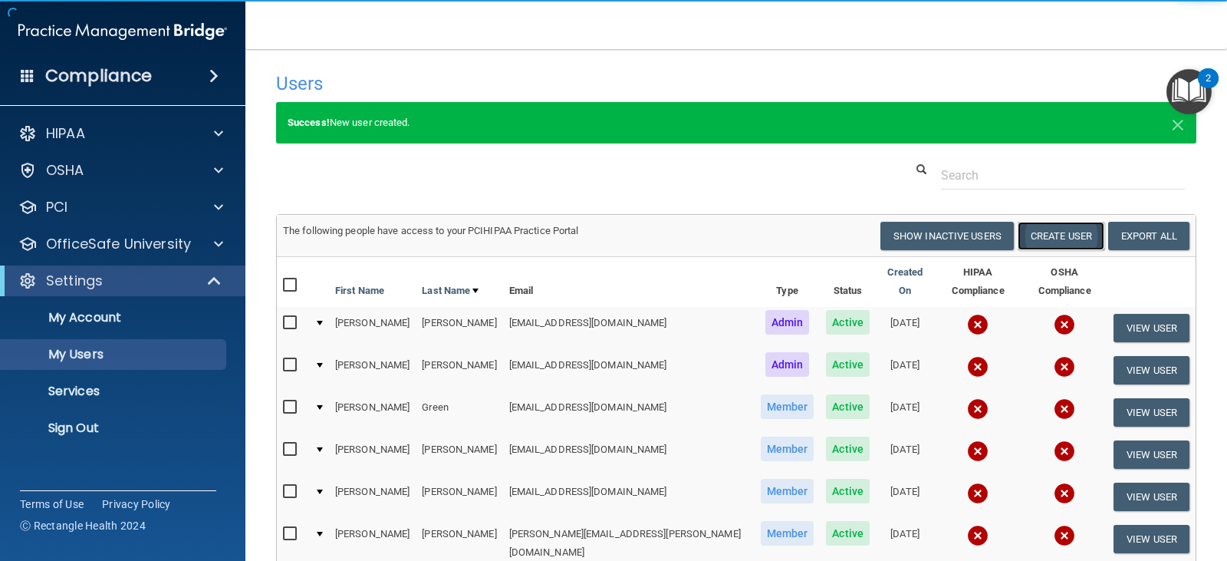
click at [1063, 242] on button "Create User" at bounding box center [1061, 236] width 87 height 28
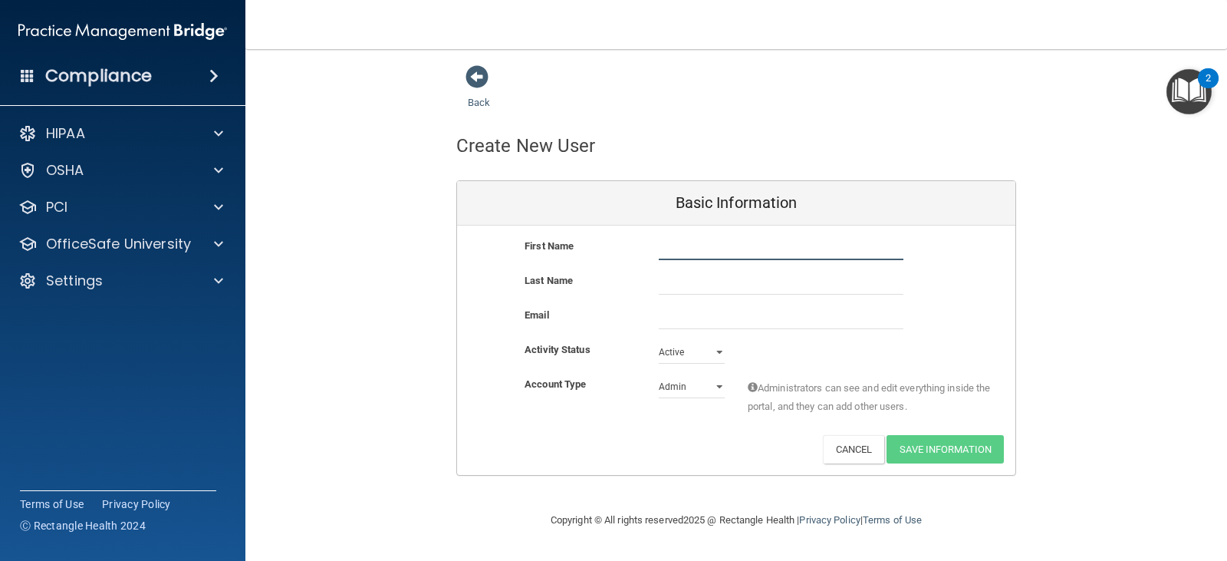
click at [660, 252] on input "text" at bounding box center [781, 248] width 245 height 23
type input "[PERSON_NAME]"
click at [682, 317] on input "email" at bounding box center [781, 317] width 245 height 23
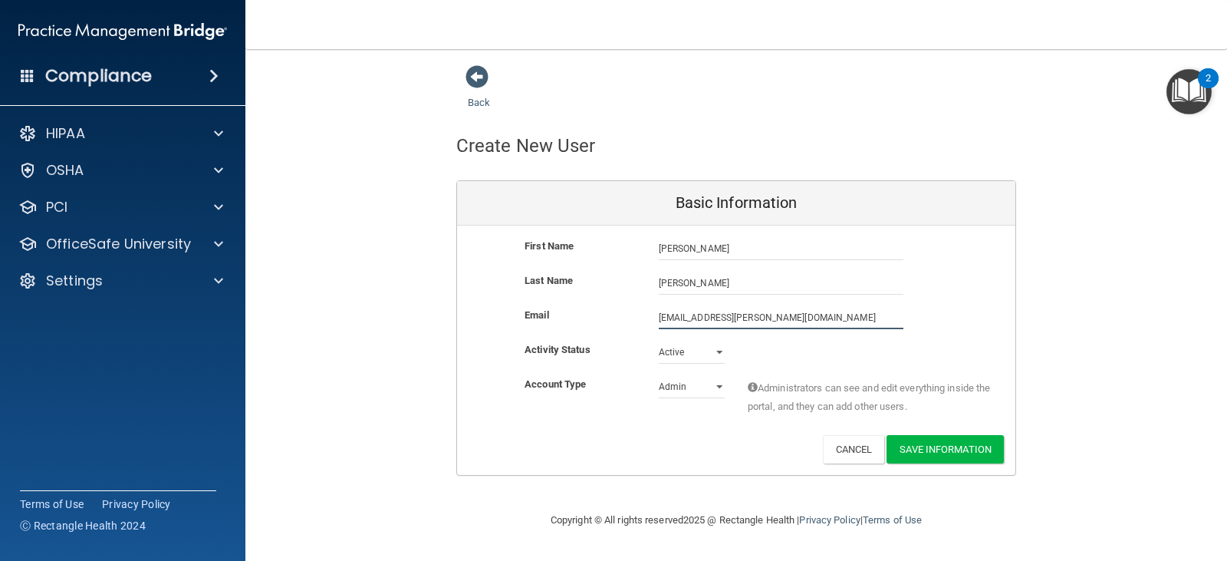
type input "[EMAIL_ADDRESS][PERSON_NAME][DOMAIN_NAME]"
click at [691, 389] on select "Admin Member" at bounding box center [692, 389] width 66 height 23
select select "practice_member"
click at [659, 375] on select "Admin Member" at bounding box center [692, 386] width 66 height 23
click at [964, 453] on button "Save Information" at bounding box center [945, 449] width 117 height 28
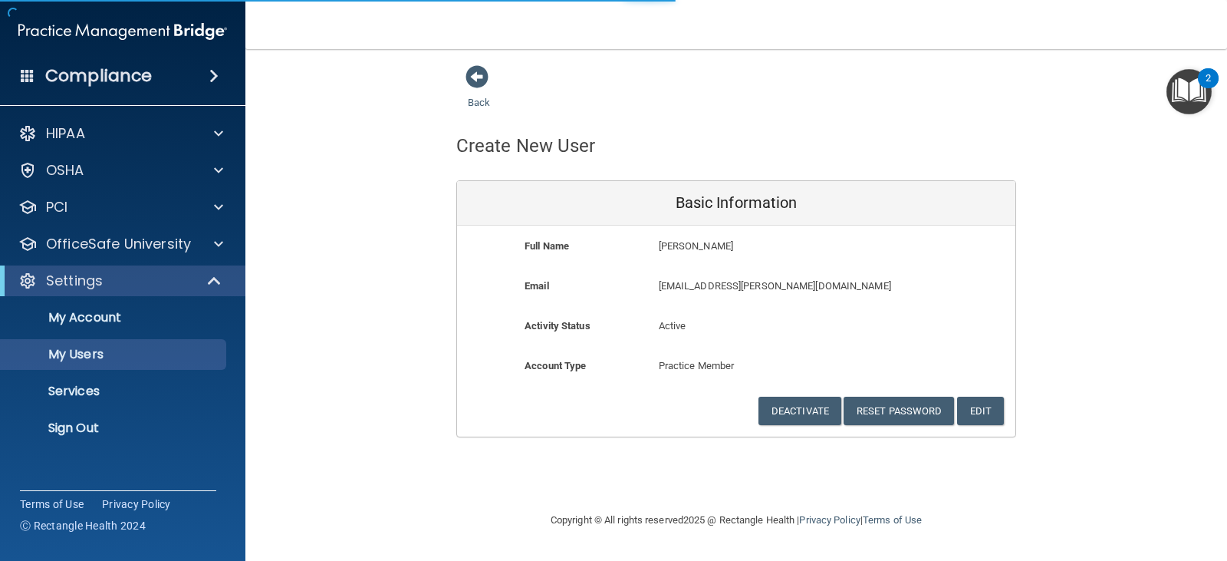
select select "20"
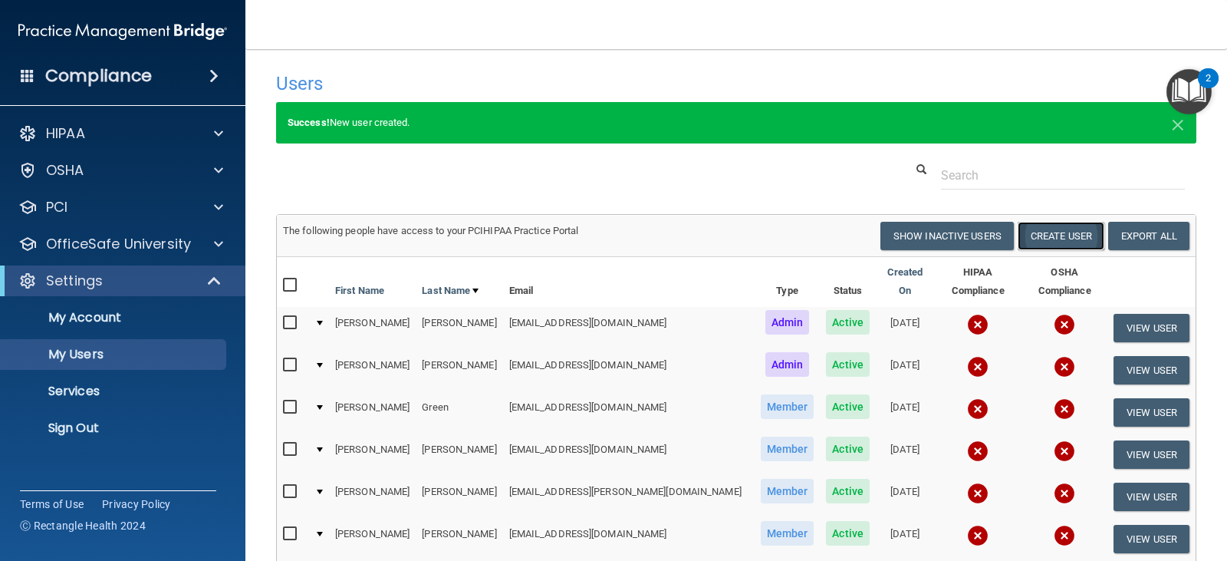
click at [1045, 231] on button "Create User" at bounding box center [1061, 236] width 87 height 28
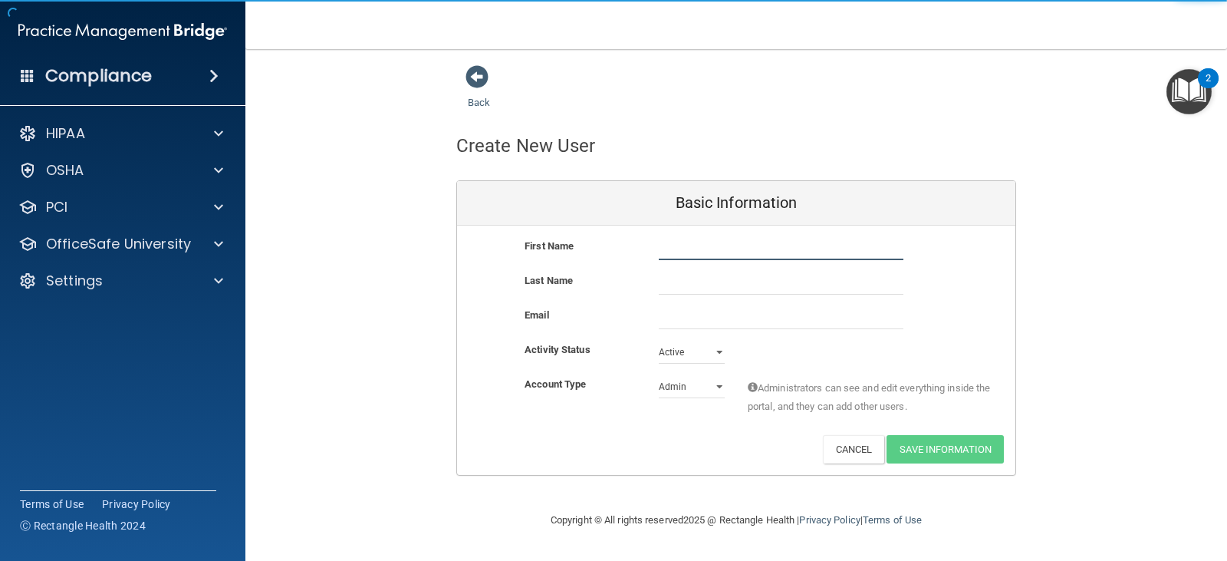
click at [685, 252] on input "text" at bounding box center [781, 248] width 245 height 23
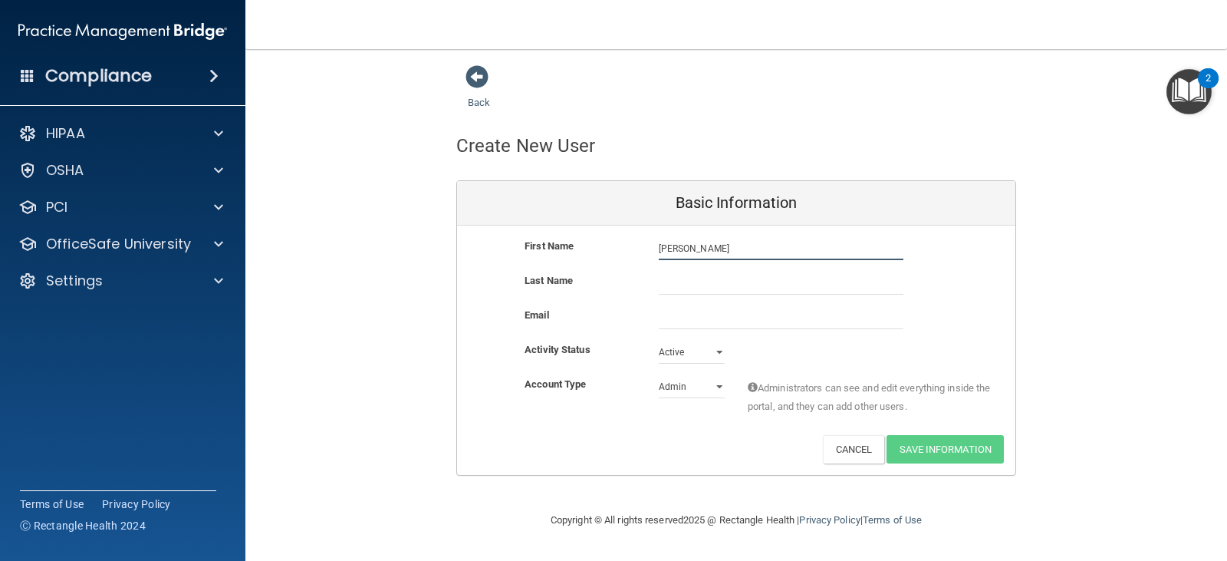
type input "[PERSON_NAME]"
type input "M"
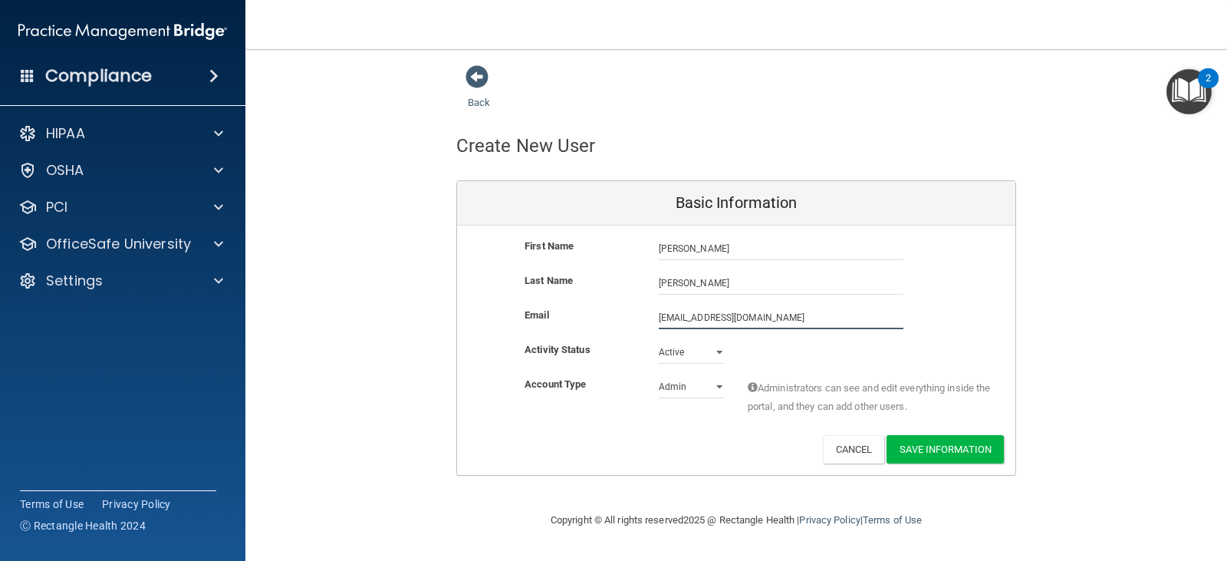
type input "[EMAIL_ADDRESS][DOMAIN_NAME]"
click at [689, 385] on select "Admin Member" at bounding box center [692, 389] width 66 height 23
select select "practice_member"
click at [659, 375] on select "Admin Member" at bounding box center [692, 386] width 66 height 23
click at [953, 456] on button "Save Information" at bounding box center [945, 449] width 117 height 28
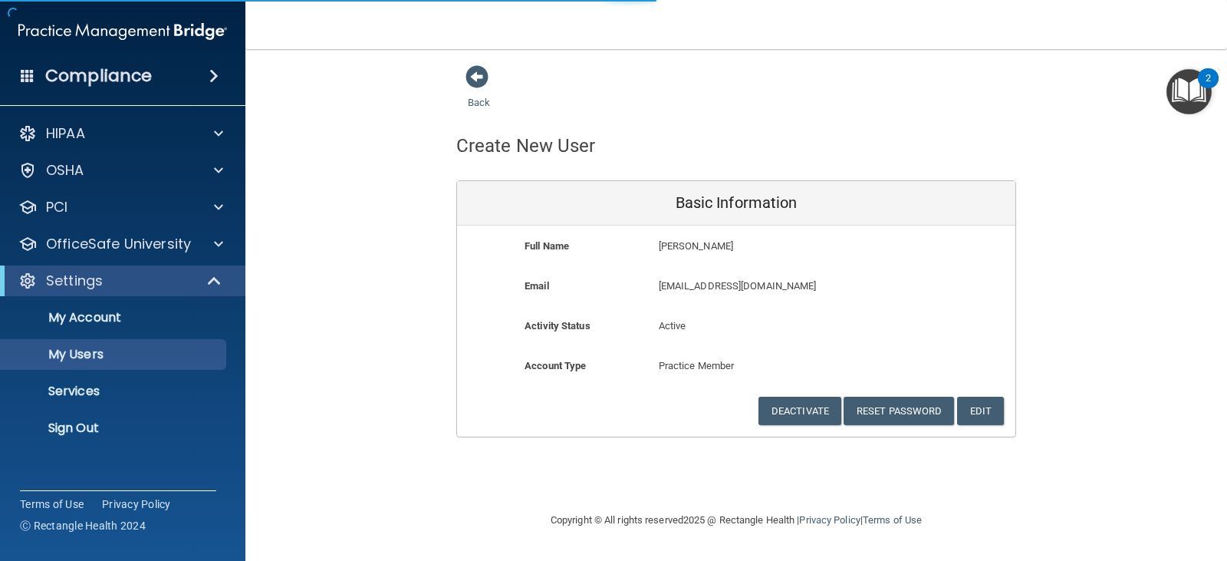
select select "20"
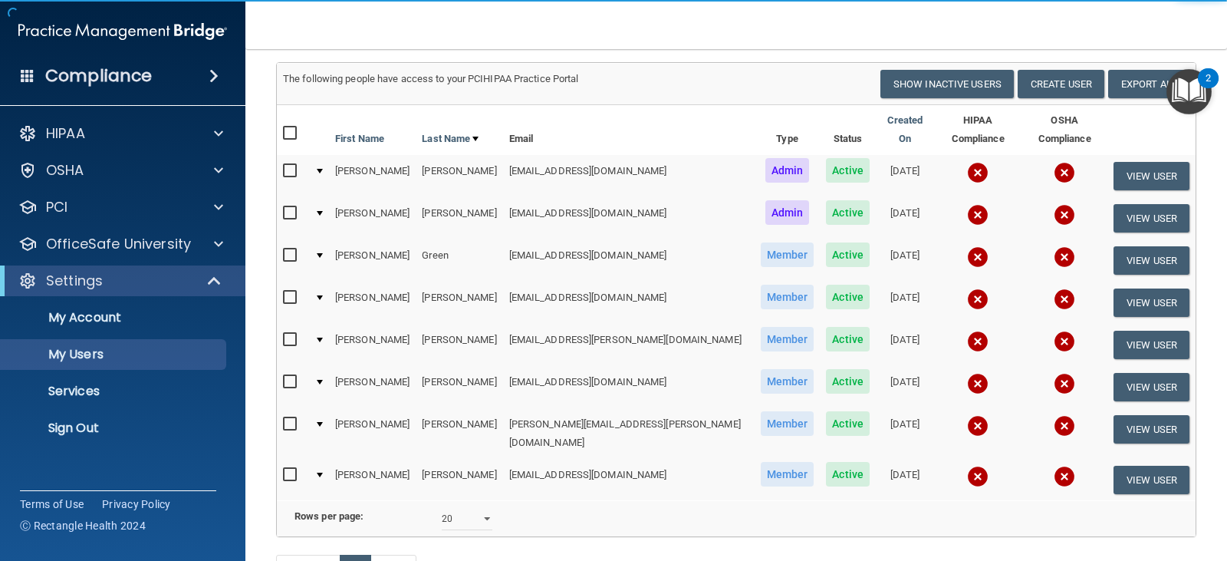
scroll to position [153, 0]
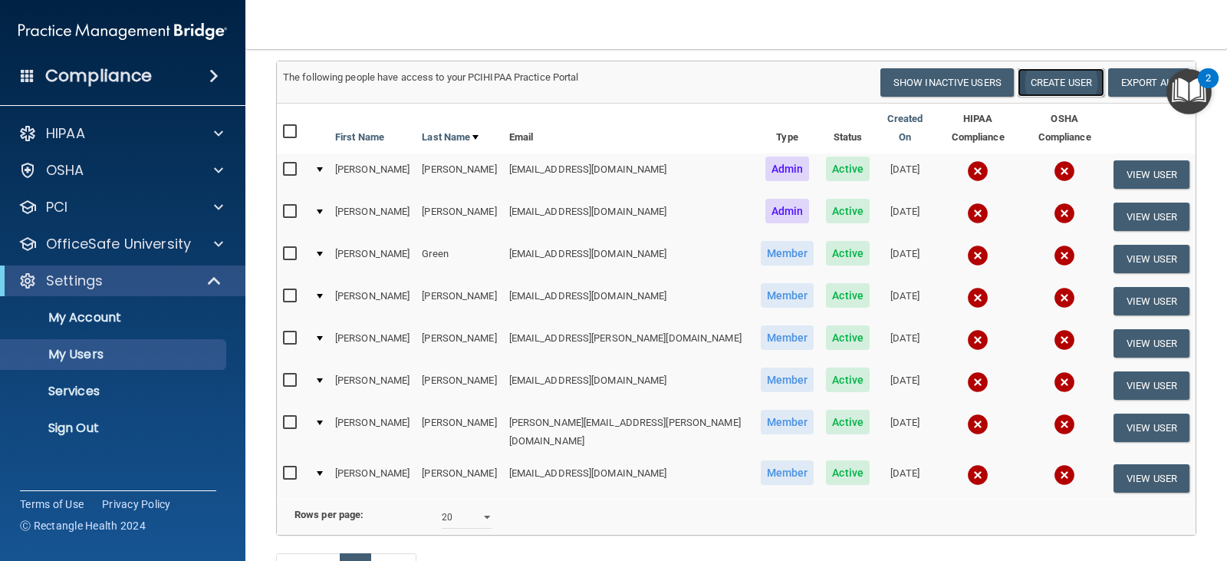
click at [1027, 87] on button "Create User" at bounding box center [1061, 82] width 87 height 28
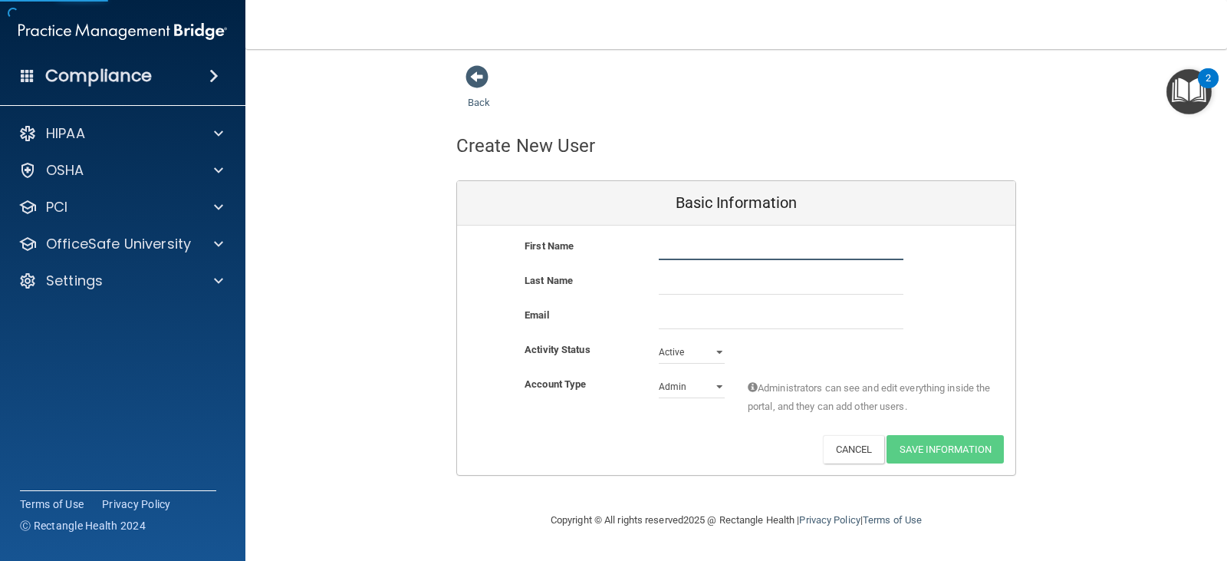
click at [689, 255] on input "text" at bounding box center [781, 248] width 245 height 23
type input "[PERSON_NAME]"
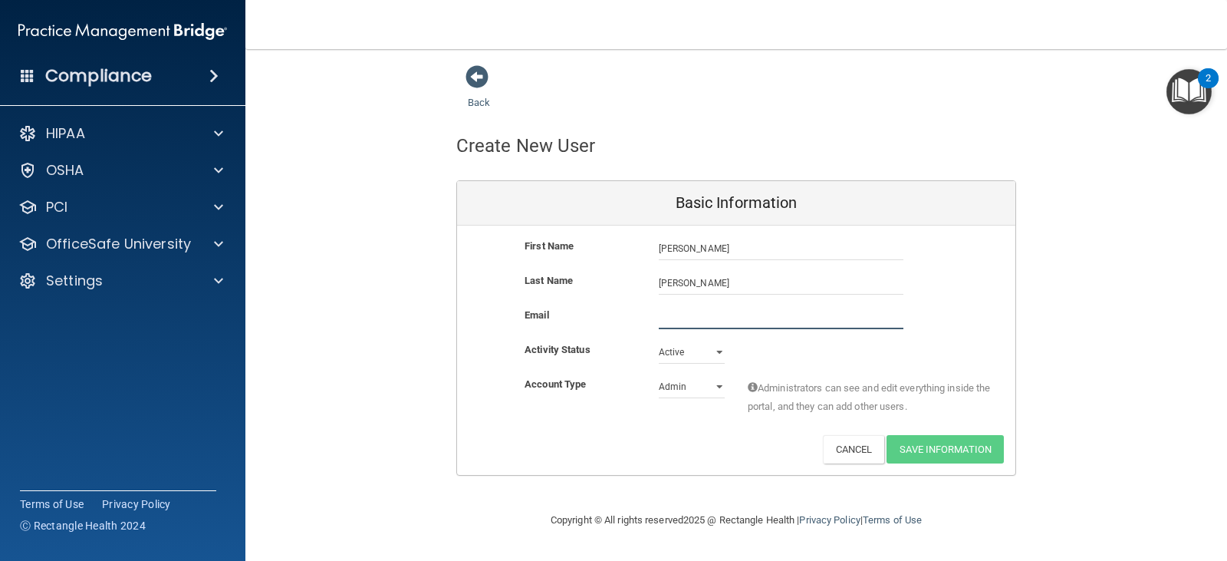
click at [693, 319] on input "email" at bounding box center [781, 317] width 245 height 23
type input "[EMAIL_ADDRESS][DOMAIN_NAME]"
click at [701, 383] on select "Admin Member" at bounding box center [692, 389] width 66 height 23
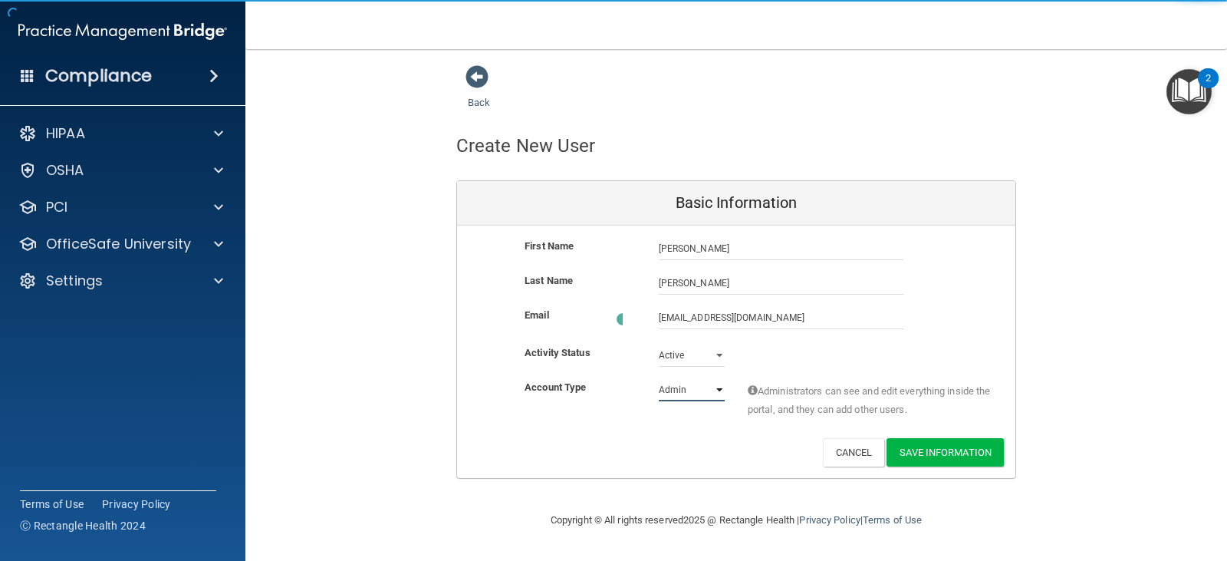
click at [701, 383] on select "Admin Member" at bounding box center [692, 389] width 66 height 23
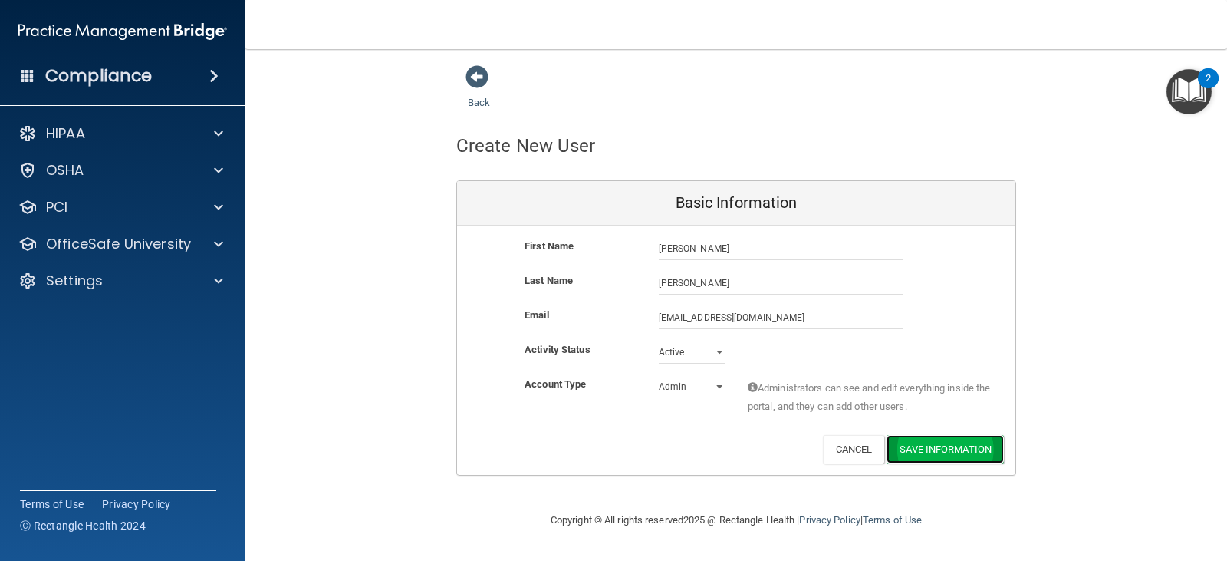
click at [962, 452] on button "Save Information" at bounding box center [945, 449] width 117 height 28
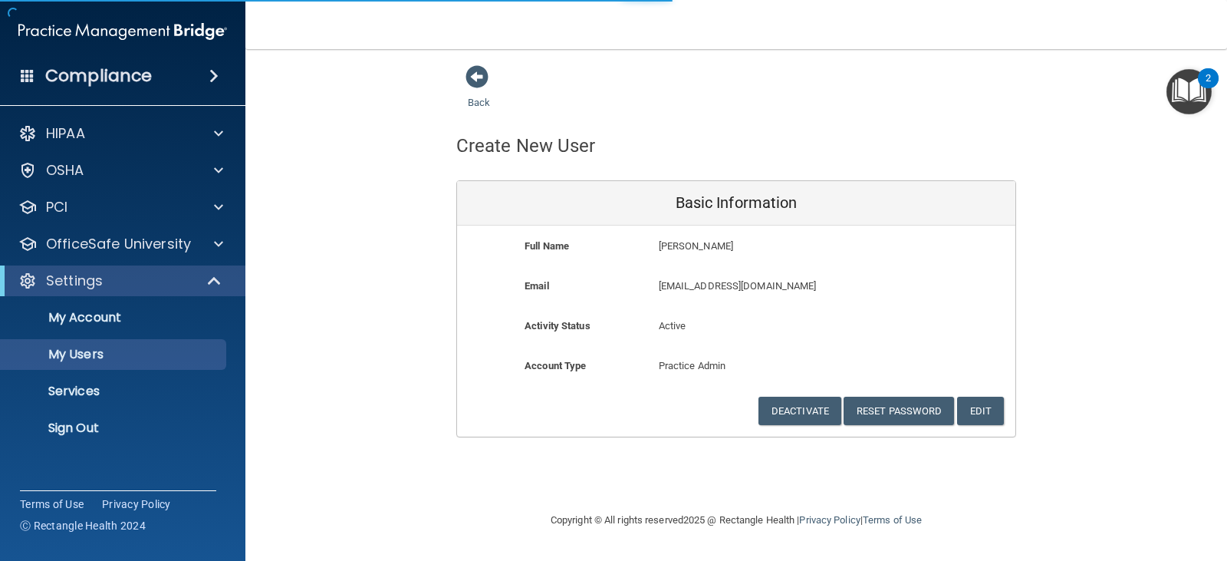
select select "20"
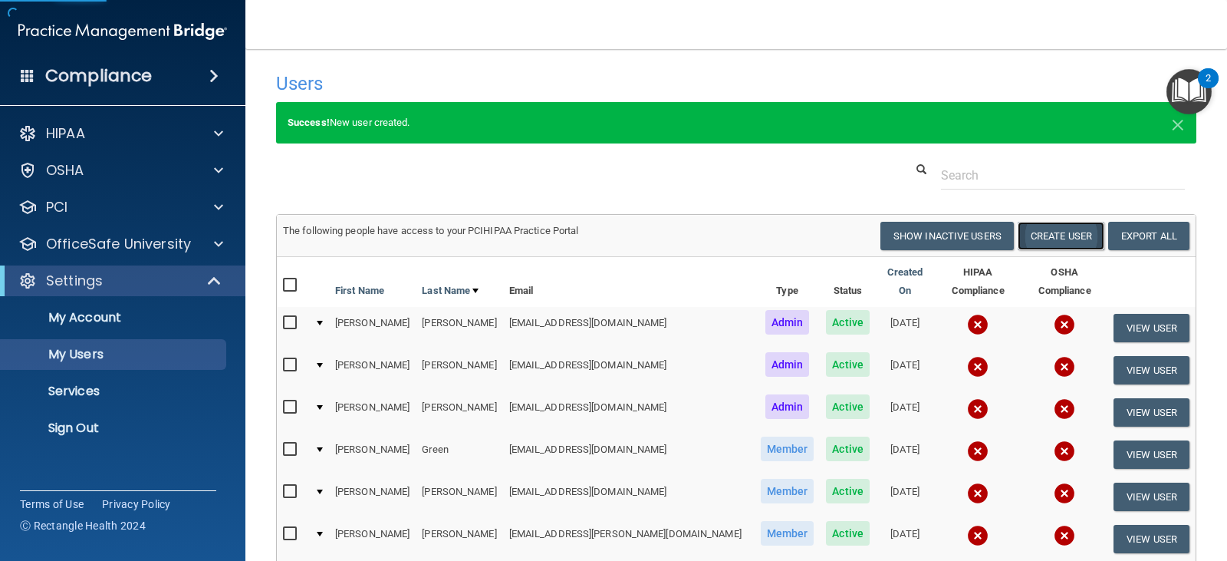
click at [1054, 238] on button "Create User" at bounding box center [1061, 236] width 87 height 28
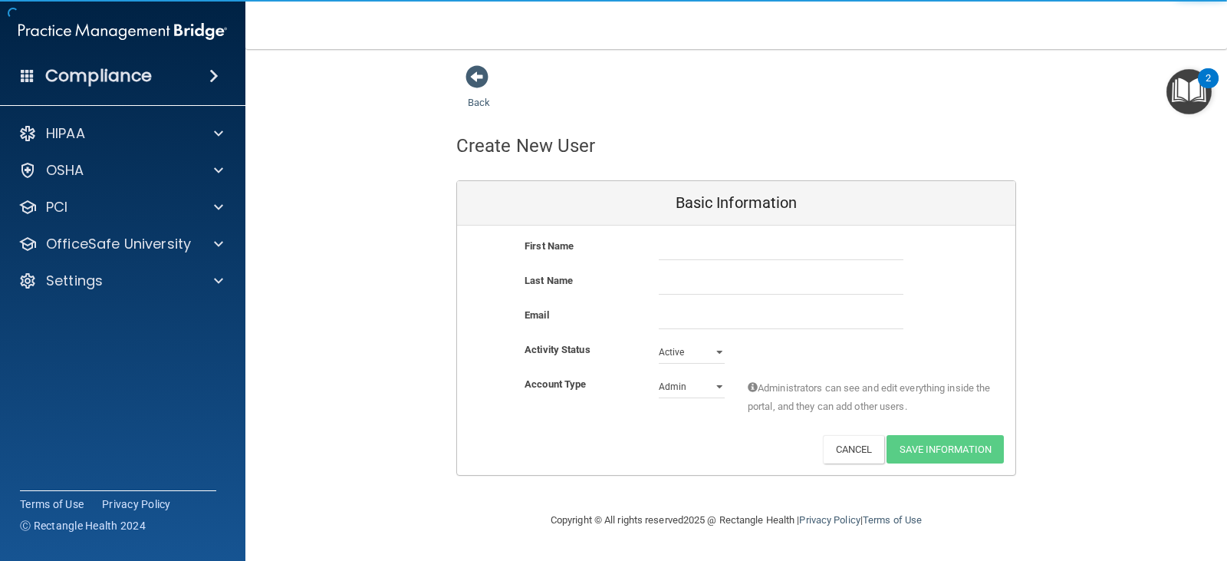
click at [657, 244] on div at bounding box center [781, 248] width 268 height 23
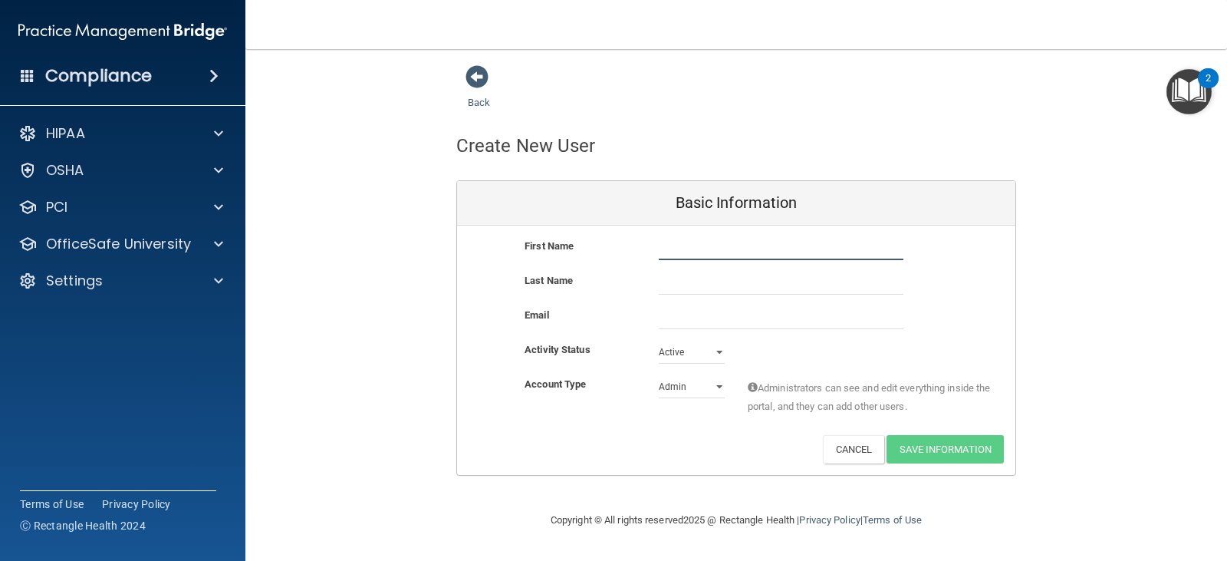
click at [664, 248] on input "text" at bounding box center [781, 248] width 245 height 23
click at [713, 282] on input "text" at bounding box center [781, 282] width 245 height 23
click at [667, 248] on input "[PERSON_NAME]" at bounding box center [781, 248] width 245 height 23
type input "[PERSON_NAME]"
click at [686, 289] on input "text" at bounding box center [781, 282] width 245 height 23
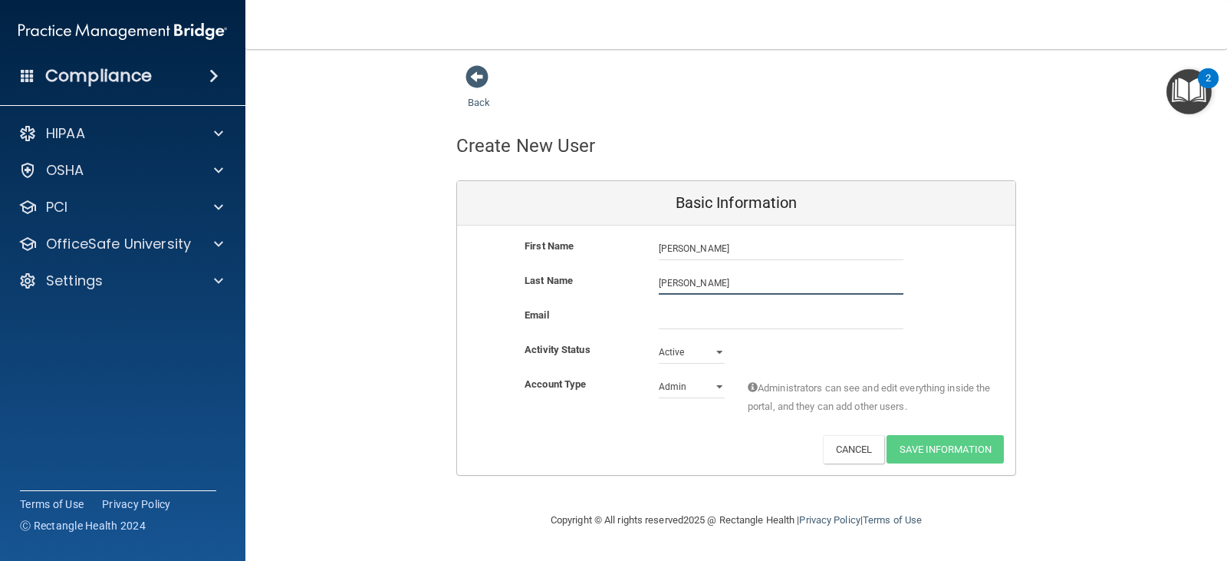
type input "[PERSON_NAME]"
click at [673, 321] on input "email" at bounding box center [781, 317] width 245 height 23
type input "[EMAIL_ADDRESS][DOMAIN_NAME]"
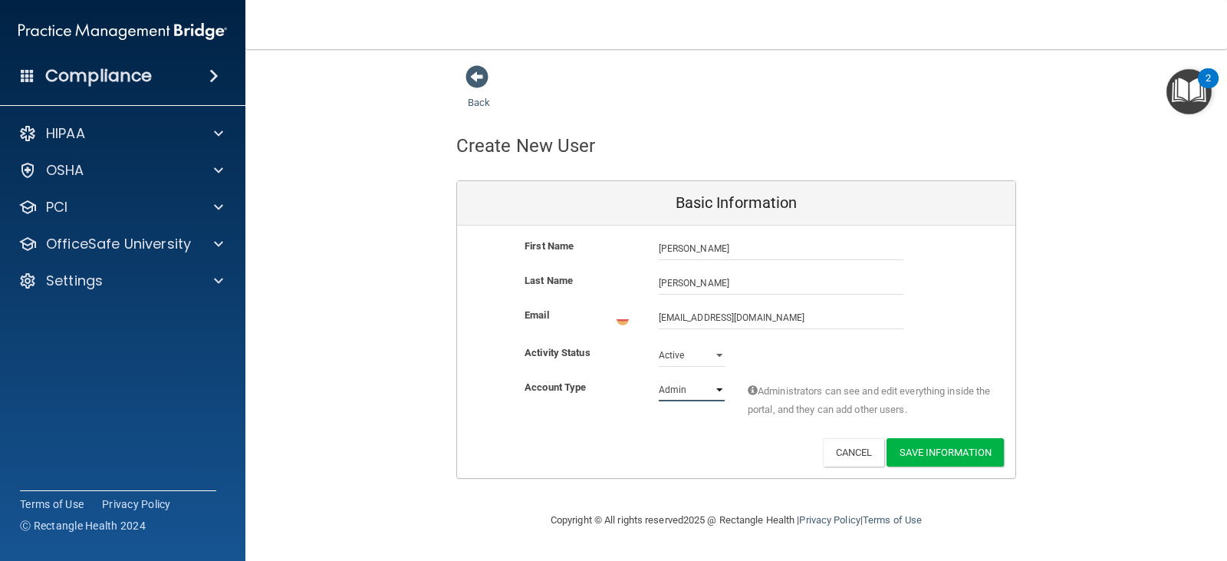
click at [707, 389] on select "Admin Member" at bounding box center [692, 389] width 66 height 23
select select "practice_member"
click at [659, 375] on select "Admin Member" at bounding box center [692, 386] width 66 height 23
click at [976, 448] on button "Save Information" at bounding box center [945, 449] width 117 height 28
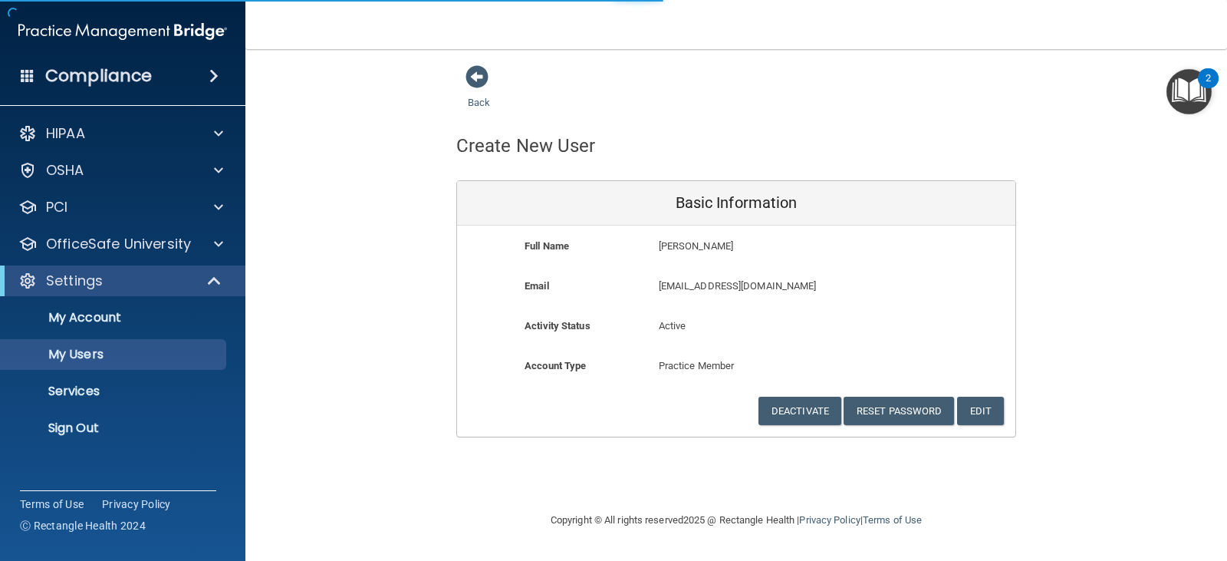
select select "20"
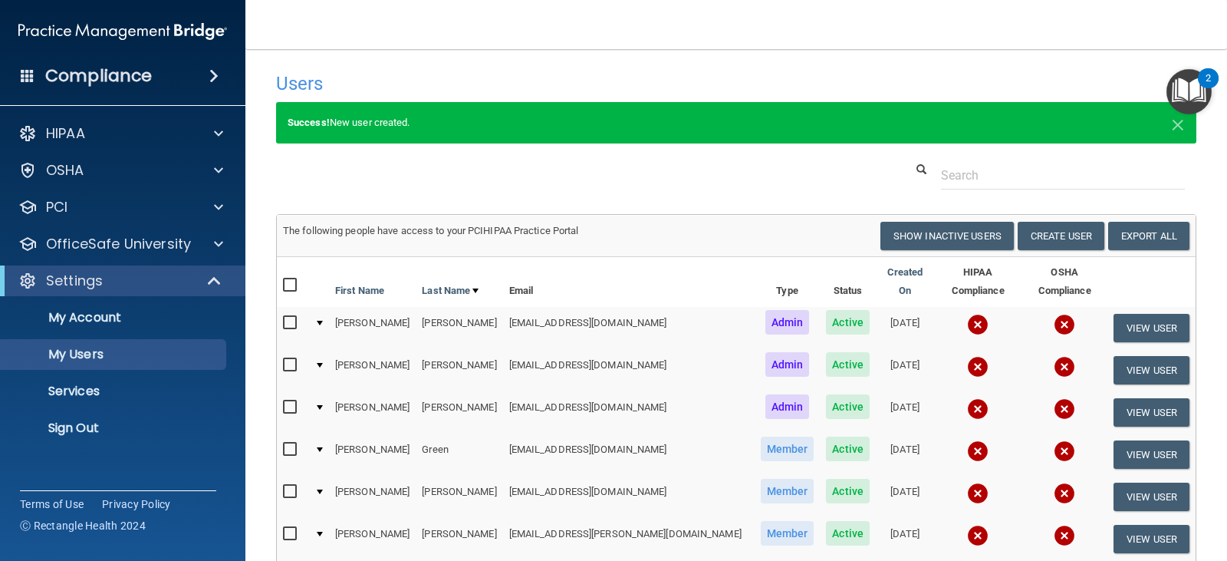
scroll to position [346, 0]
